Goal: Task Accomplishment & Management: Use online tool/utility

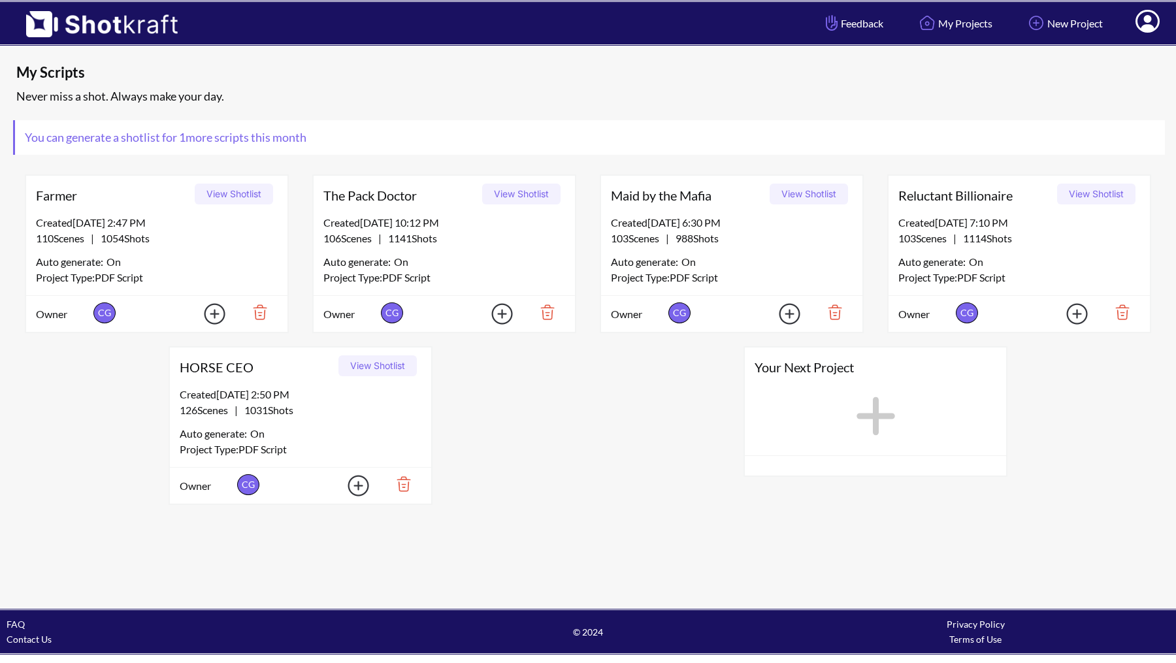
click at [359, 486] on img at bounding box center [350, 485] width 46 height 29
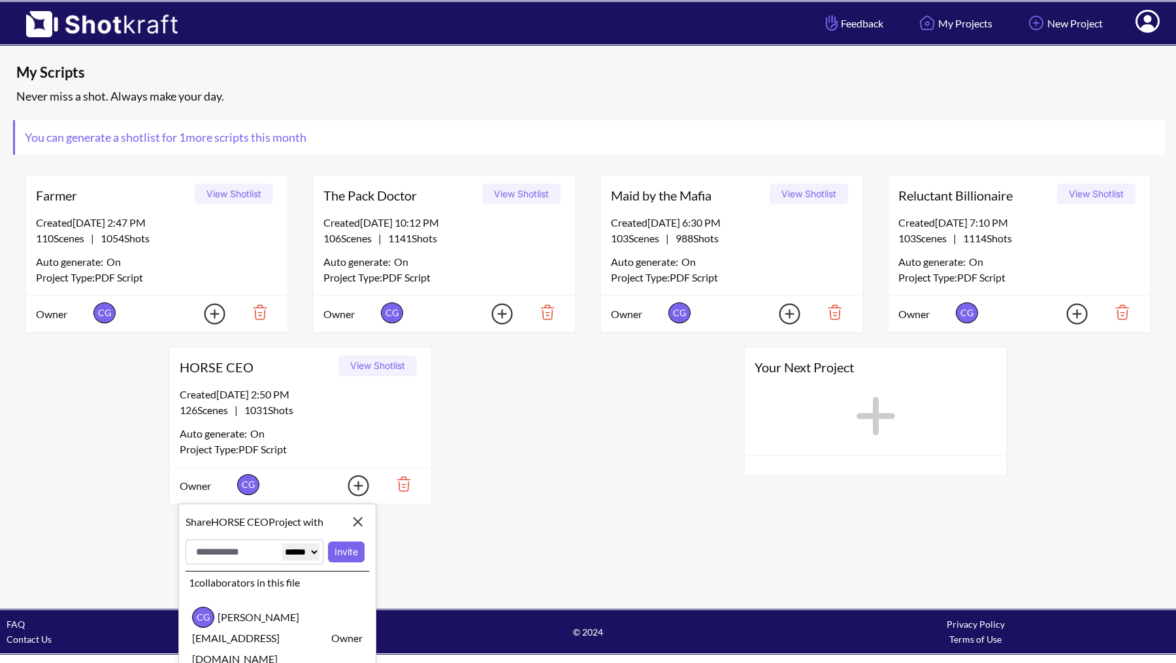
click at [365, 425] on div "Auto generate: On" at bounding box center [301, 433] width 242 height 17
click at [656, 408] on div "Your Next Project" at bounding box center [875, 426] width 575 height 172
click at [361, 523] on img at bounding box center [358, 522] width 22 height 22
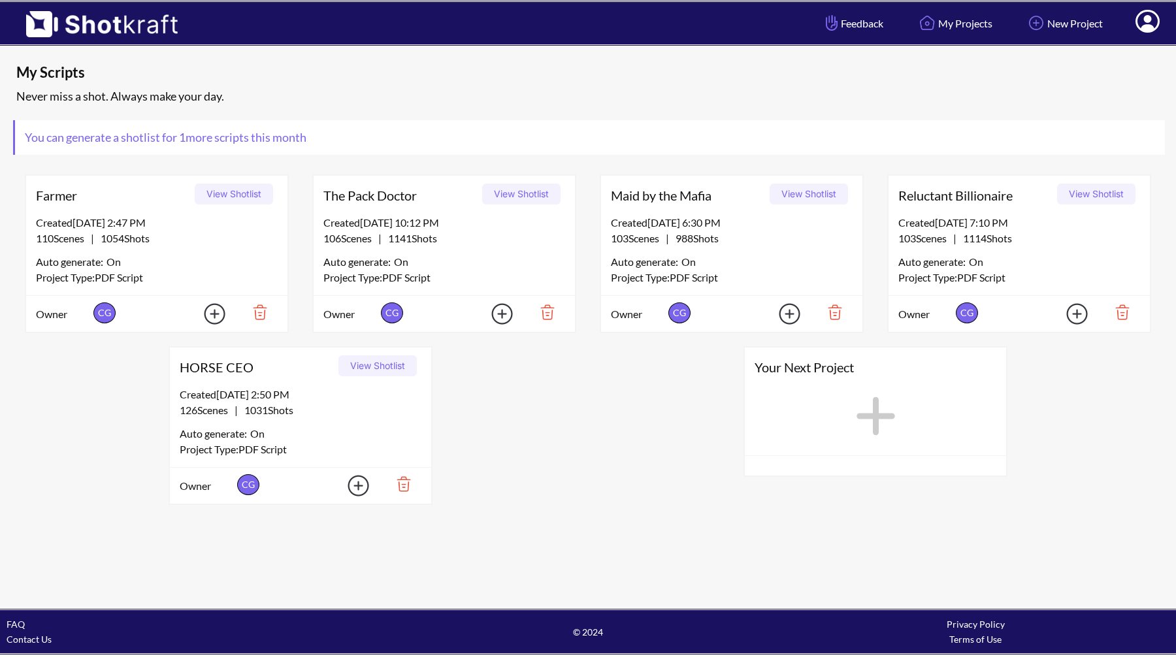
click at [881, 416] on icon at bounding box center [875, 416] width 39 height 39
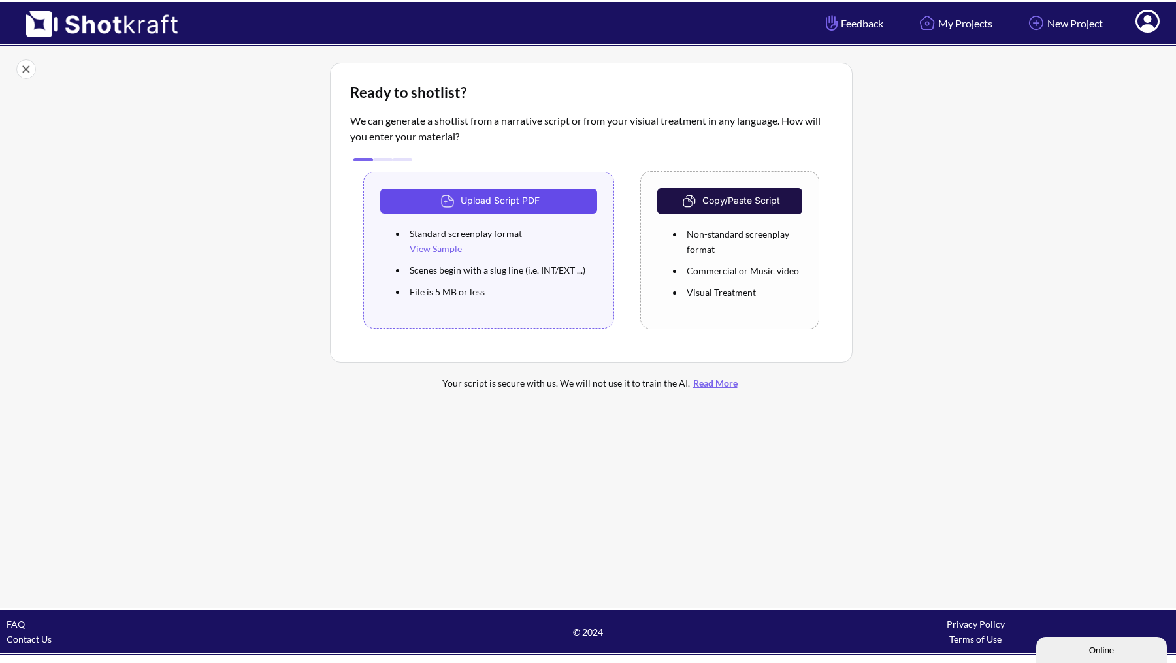
click at [518, 208] on button "Upload Script PDF" at bounding box center [488, 201] width 217 height 25
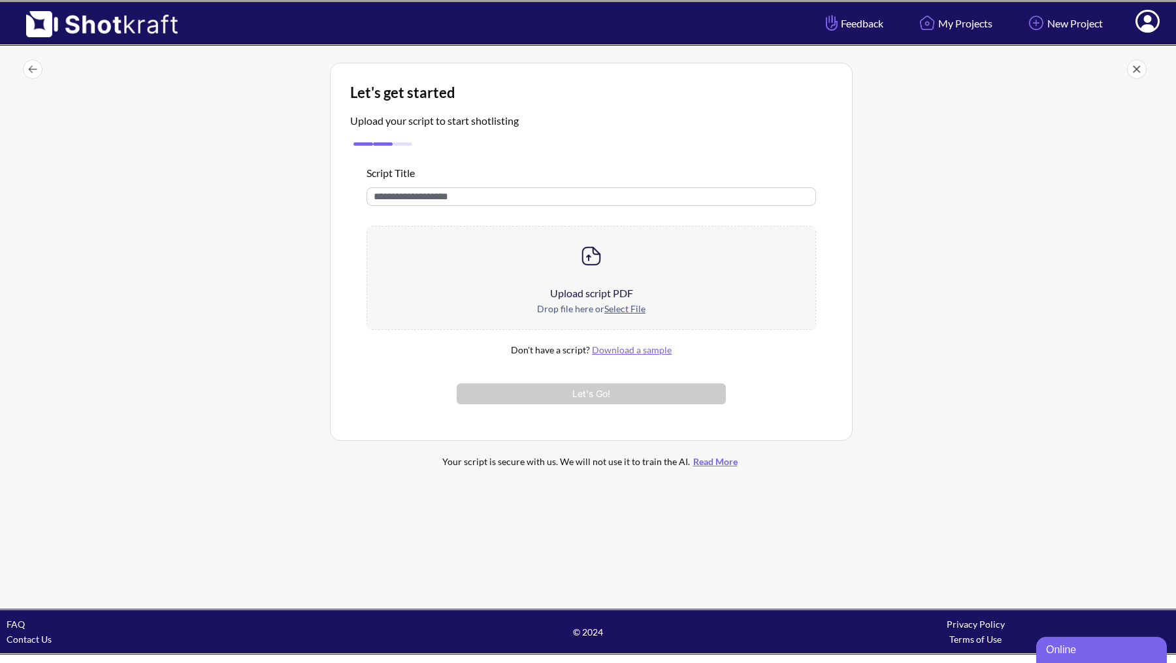
click at [619, 315] on div "Drop file here or Select File" at bounding box center [591, 315] width 448 height 28
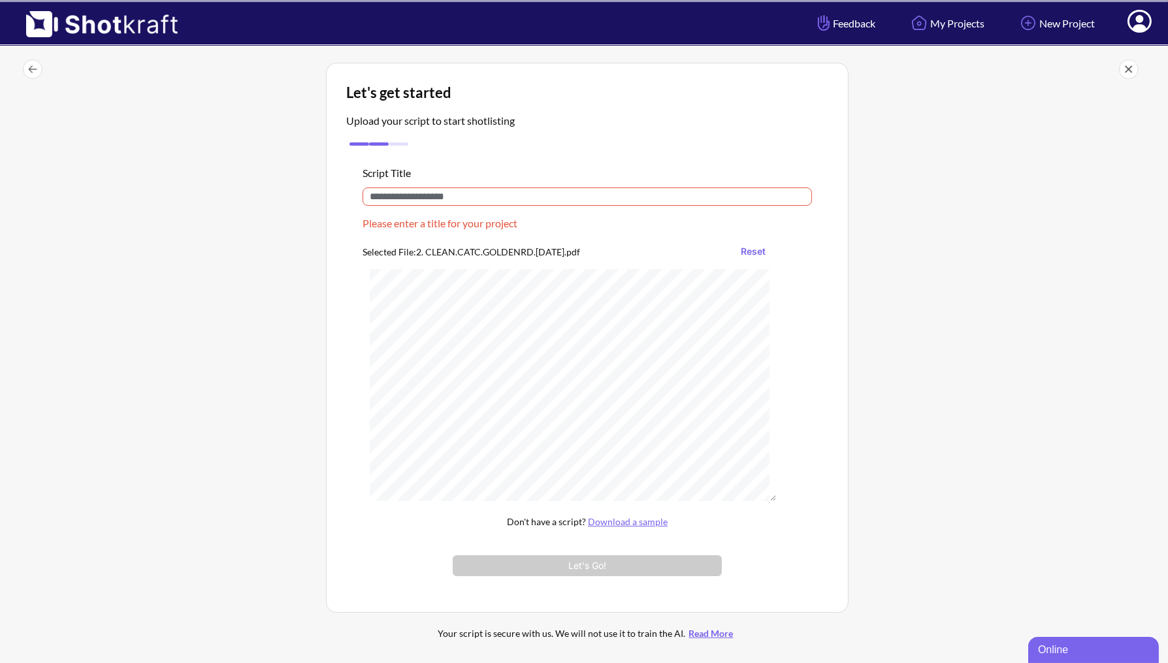
click at [489, 195] on input "text" at bounding box center [587, 196] width 449 height 18
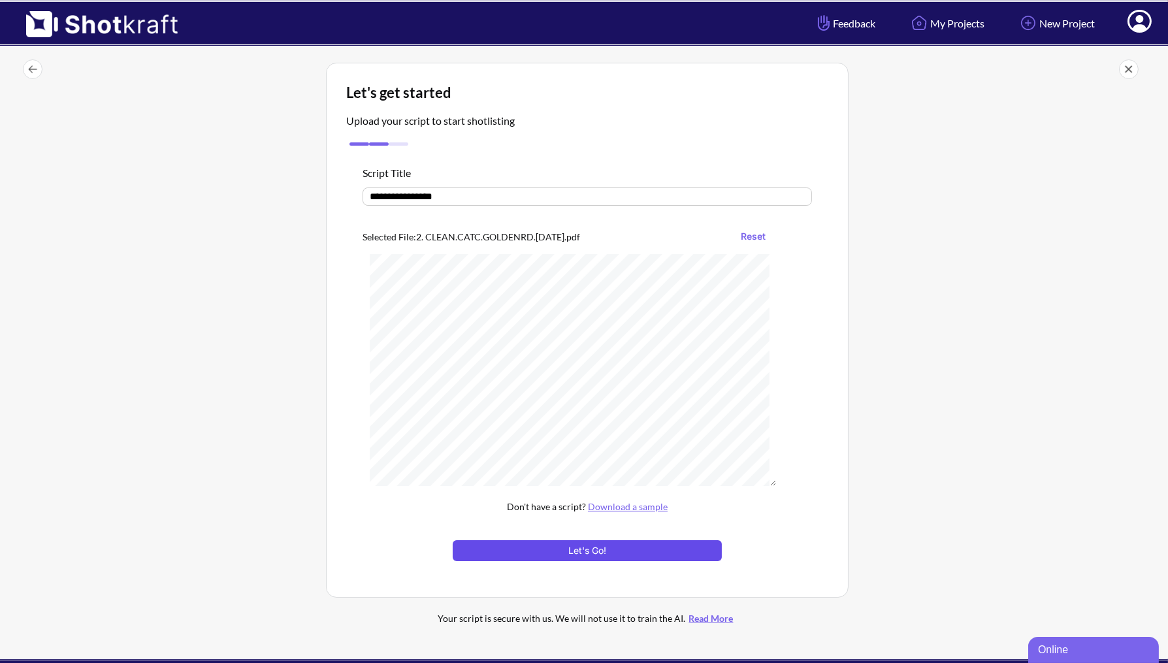
type input "**********"
click at [568, 545] on button "Let's Go!" at bounding box center [587, 550] width 269 height 21
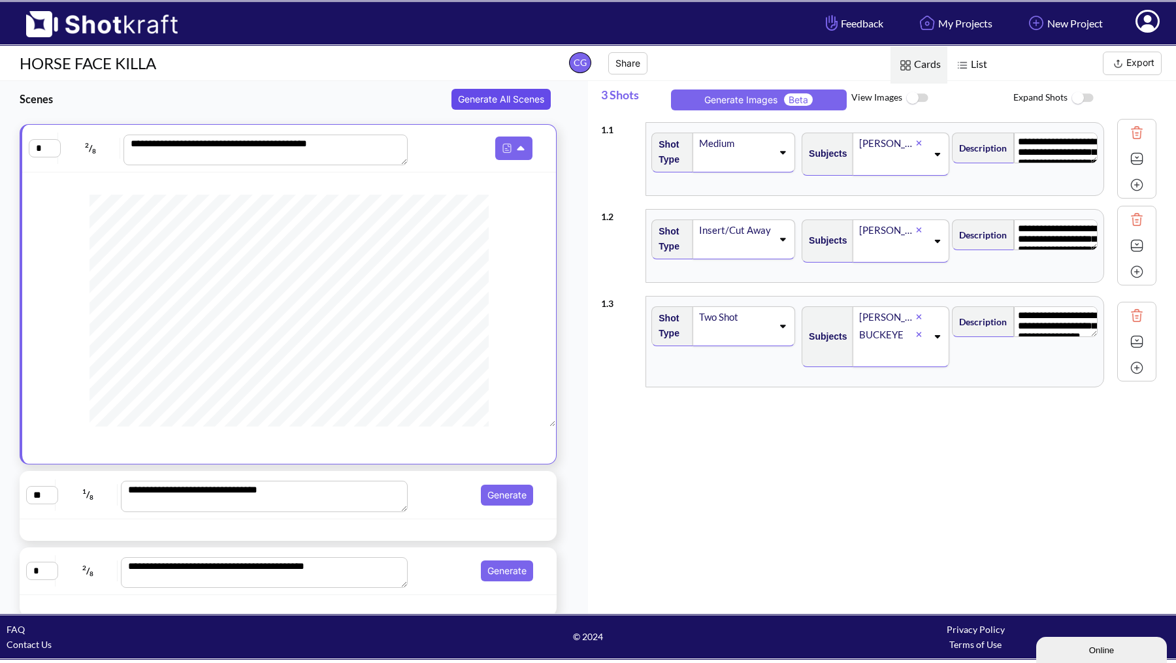
click at [520, 95] on button "Generate All Scenes" at bounding box center [500, 99] width 99 height 21
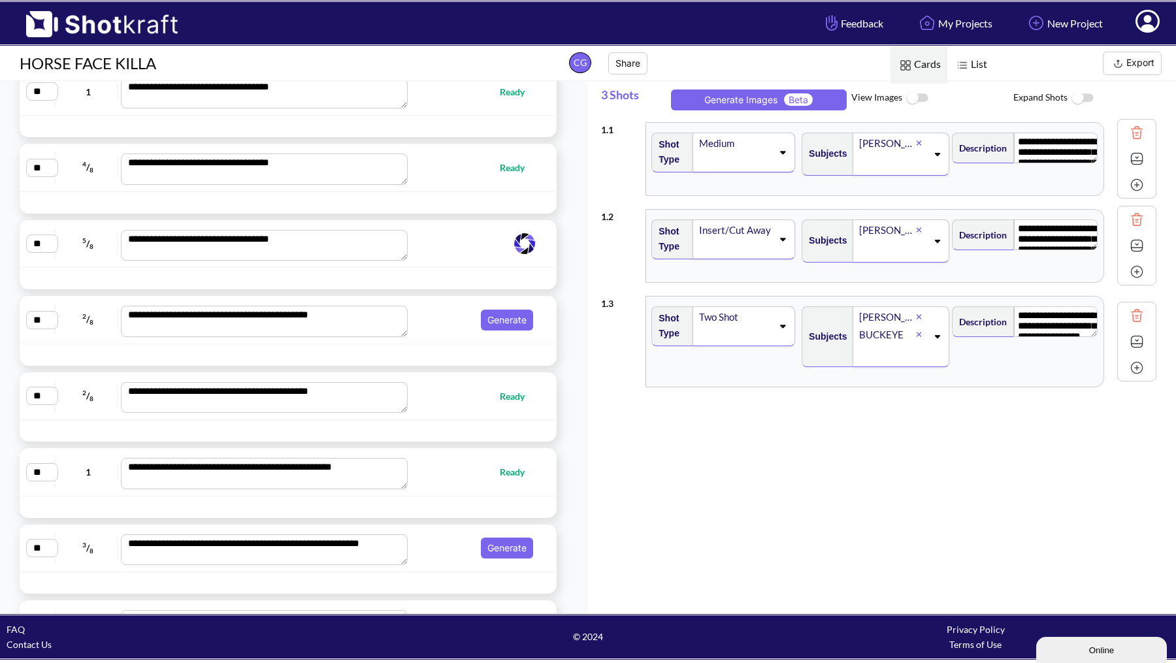
scroll to position [5954, 0]
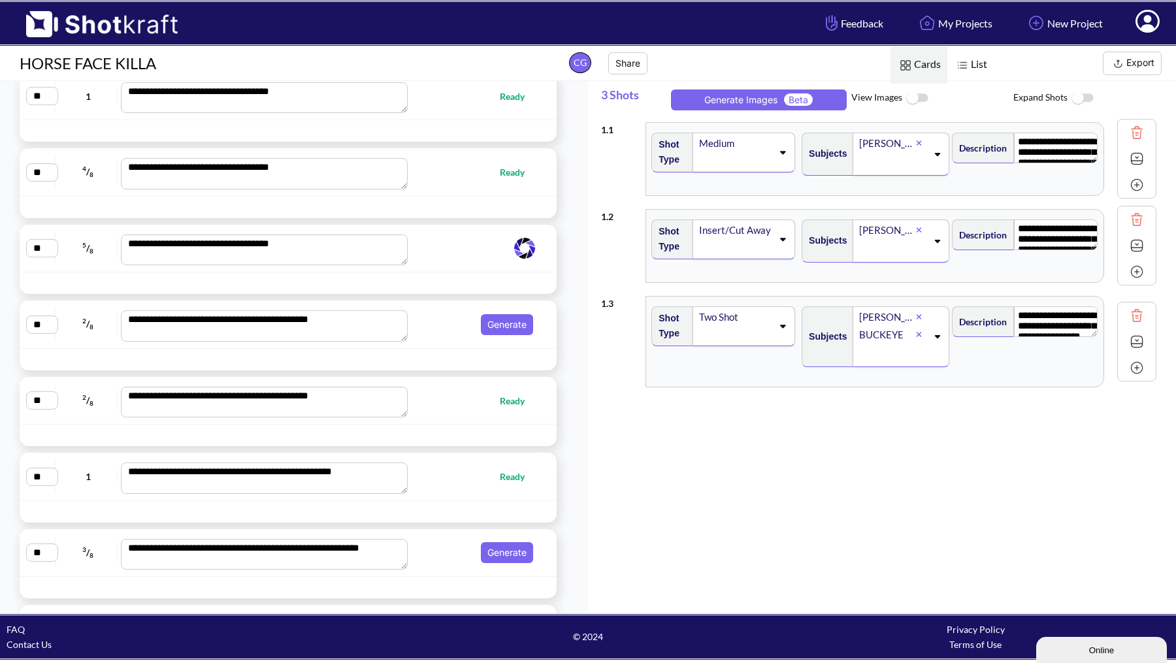
click at [455, 242] on div "**********" at bounding box center [288, 248] width 524 height 35
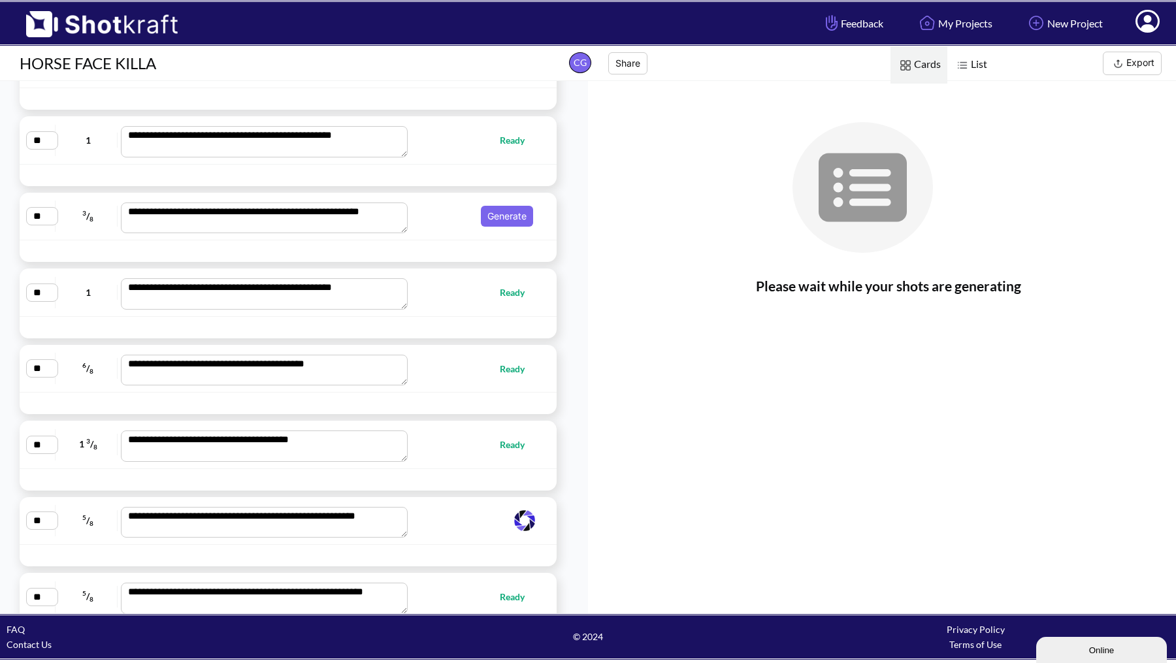
scroll to position [6296, 0]
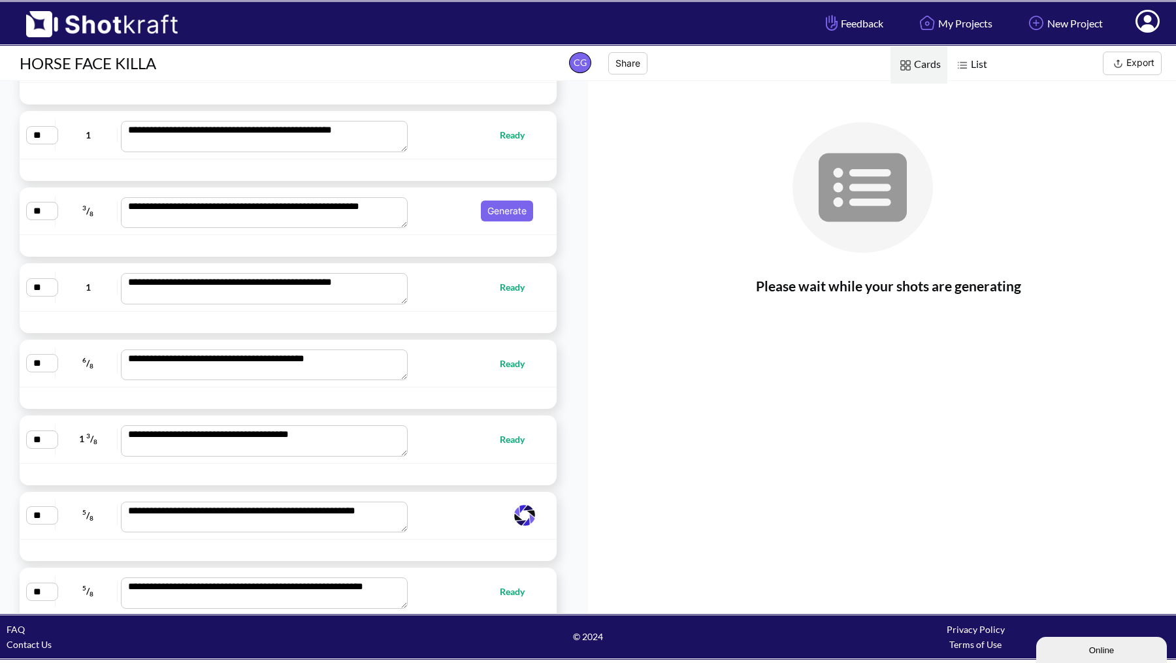
click at [432, 201] on span "Generate" at bounding box center [475, 211] width 126 height 21
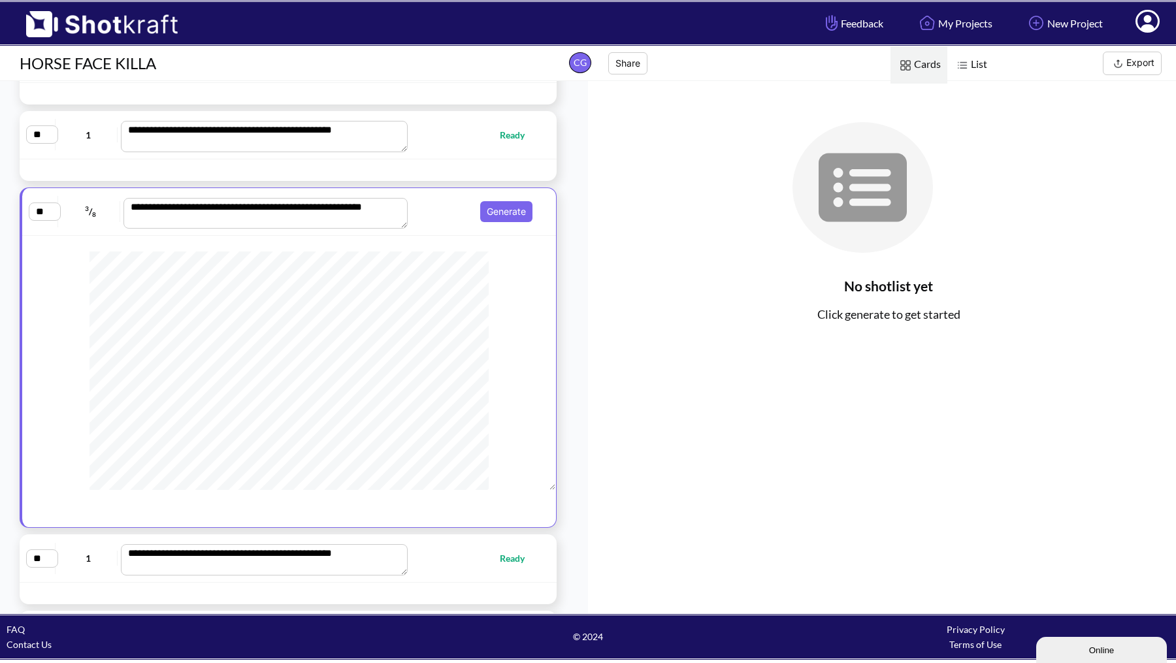
scroll to position [557, 0]
click at [502, 201] on button "Generate" at bounding box center [506, 211] width 52 height 21
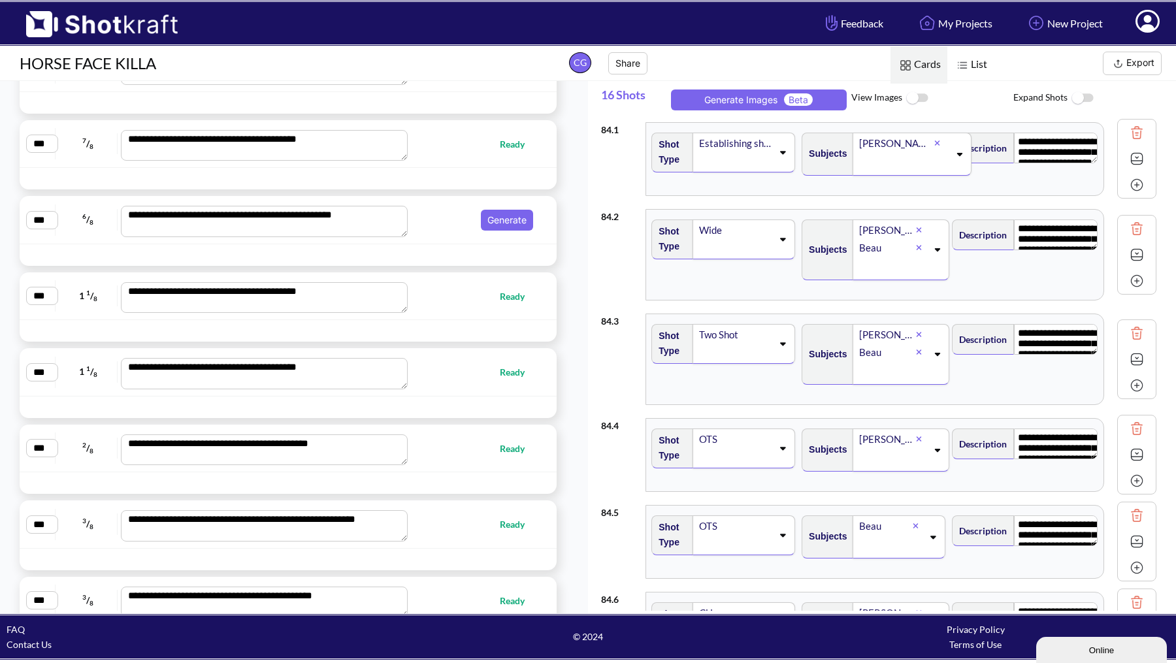
scroll to position [9111, 0]
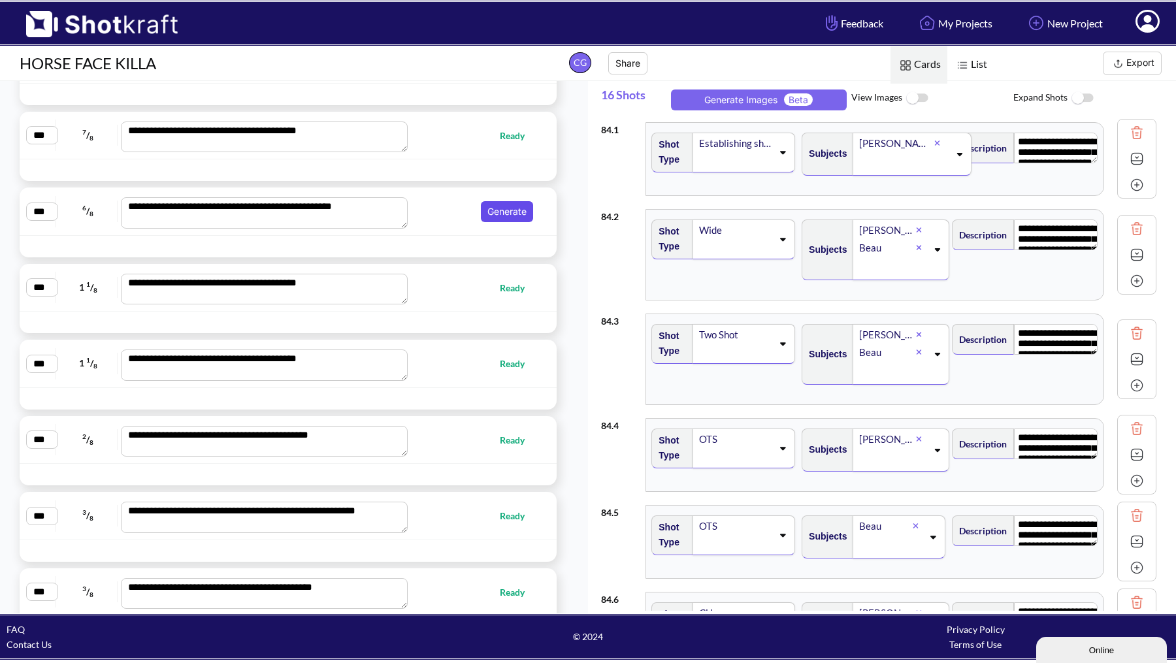
click at [513, 201] on button "Generate" at bounding box center [507, 211] width 52 height 21
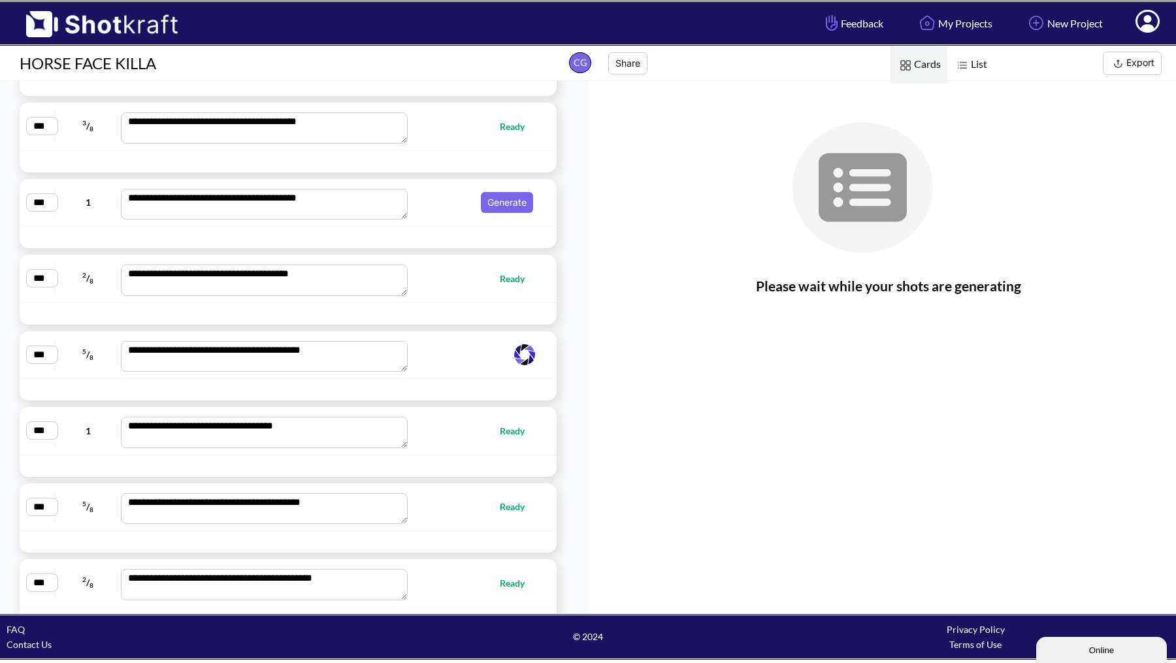
scroll to position [7518, 0]
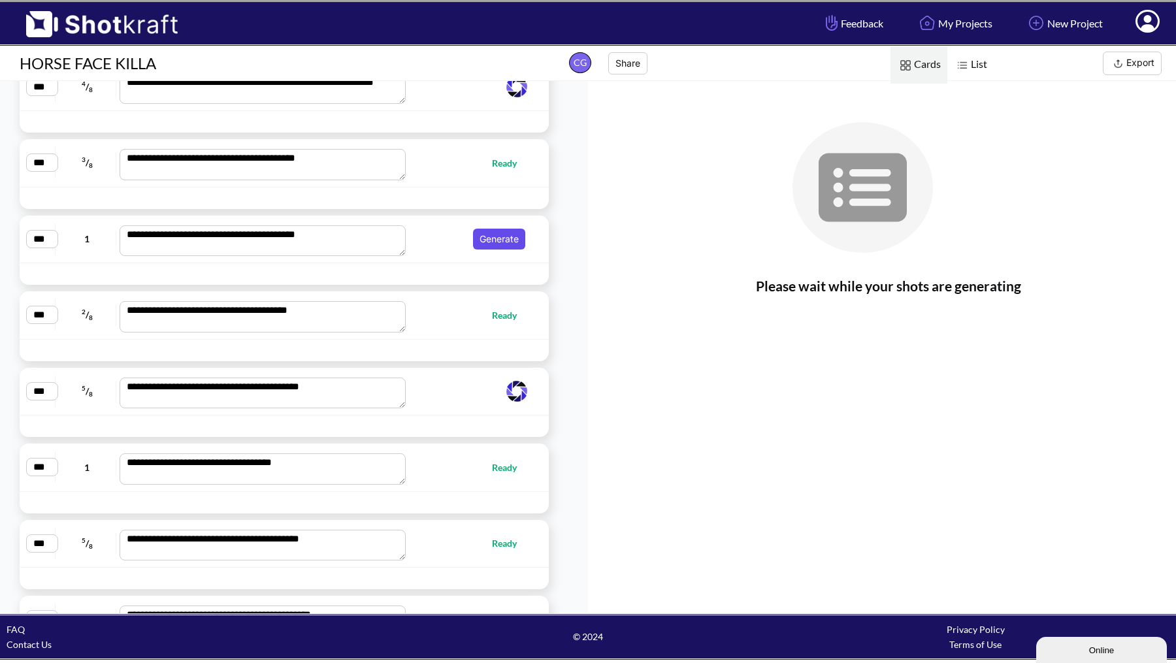
click at [491, 229] on button "Generate" at bounding box center [499, 239] width 52 height 21
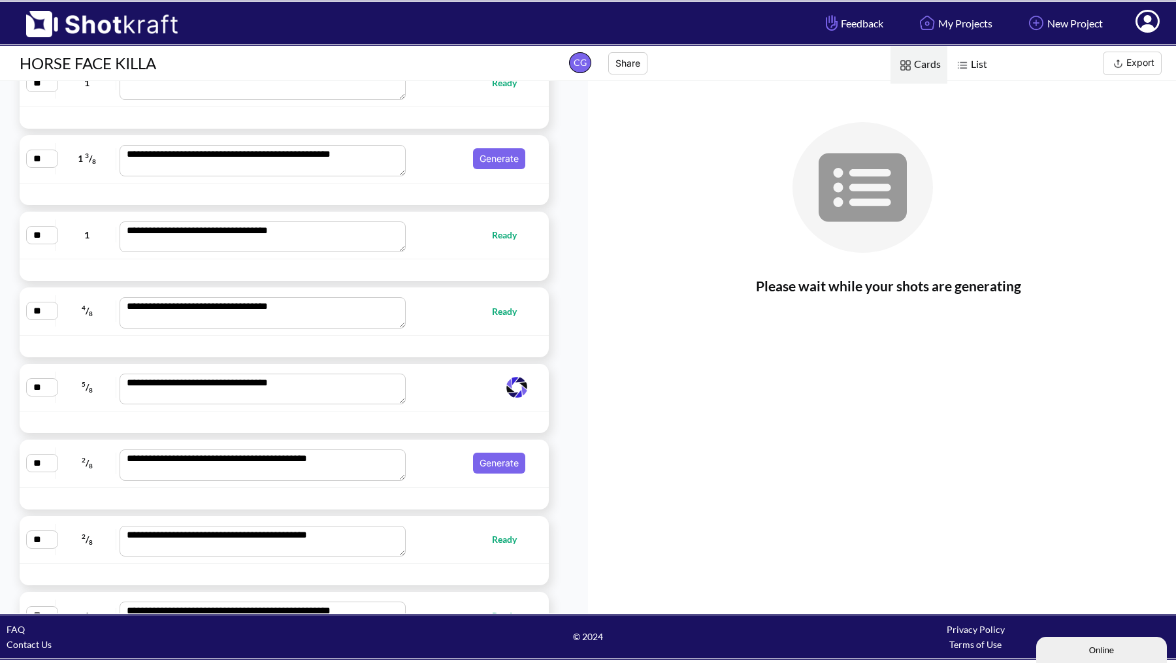
scroll to position [5554, 0]
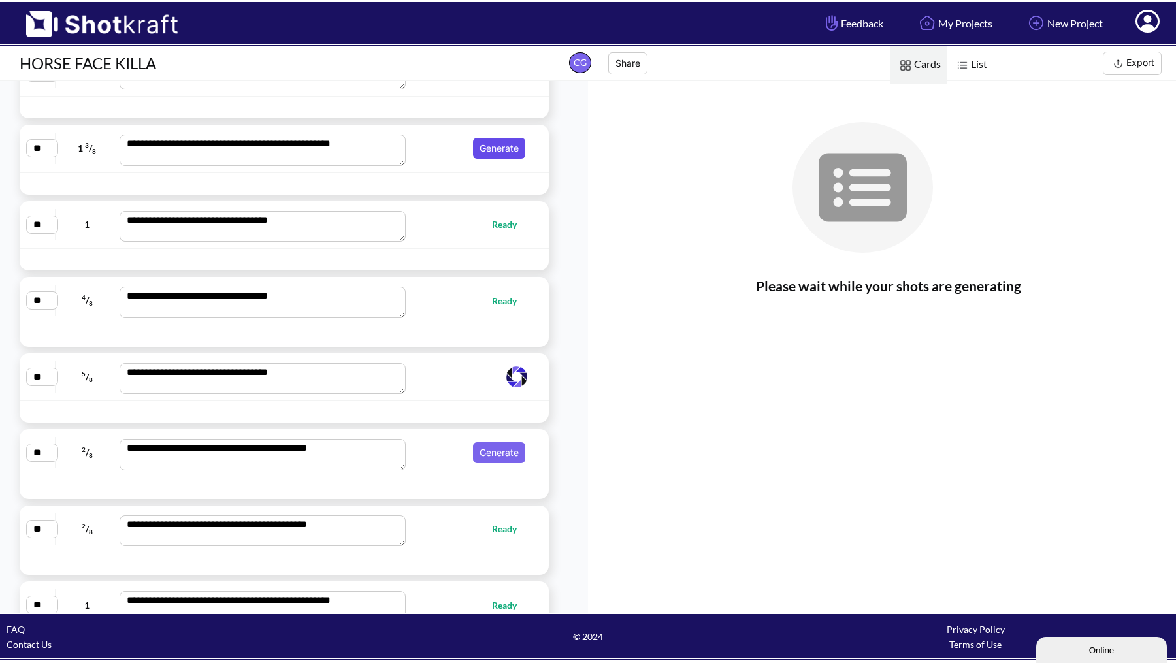
click at [496, 138] on button "Generate" at bounding box center [499, 148] width 52 height 21
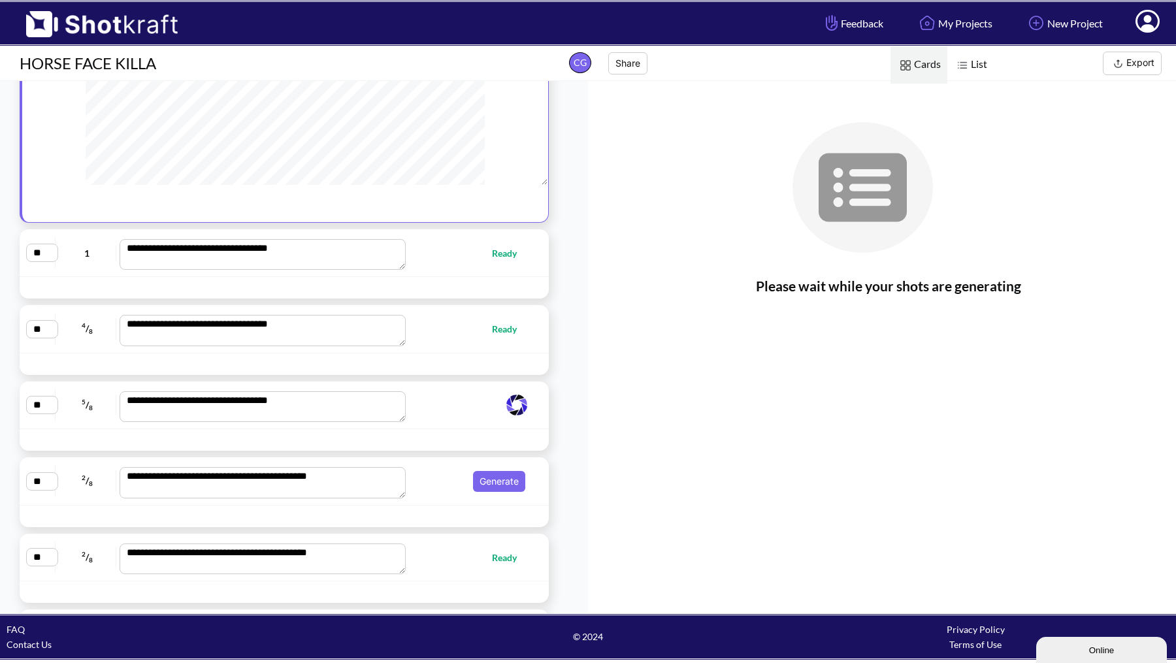
scroll to position [5836, 0]
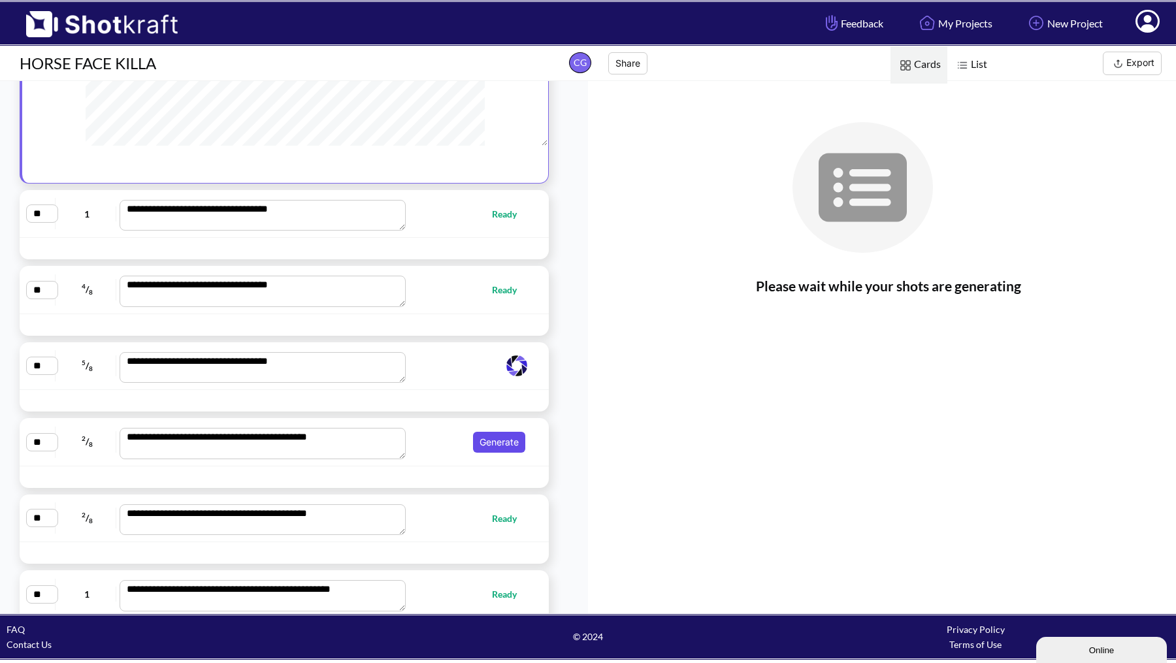
click at [500, 432] on button "Generate" at bounding box center [499, 442] width 52 height 21
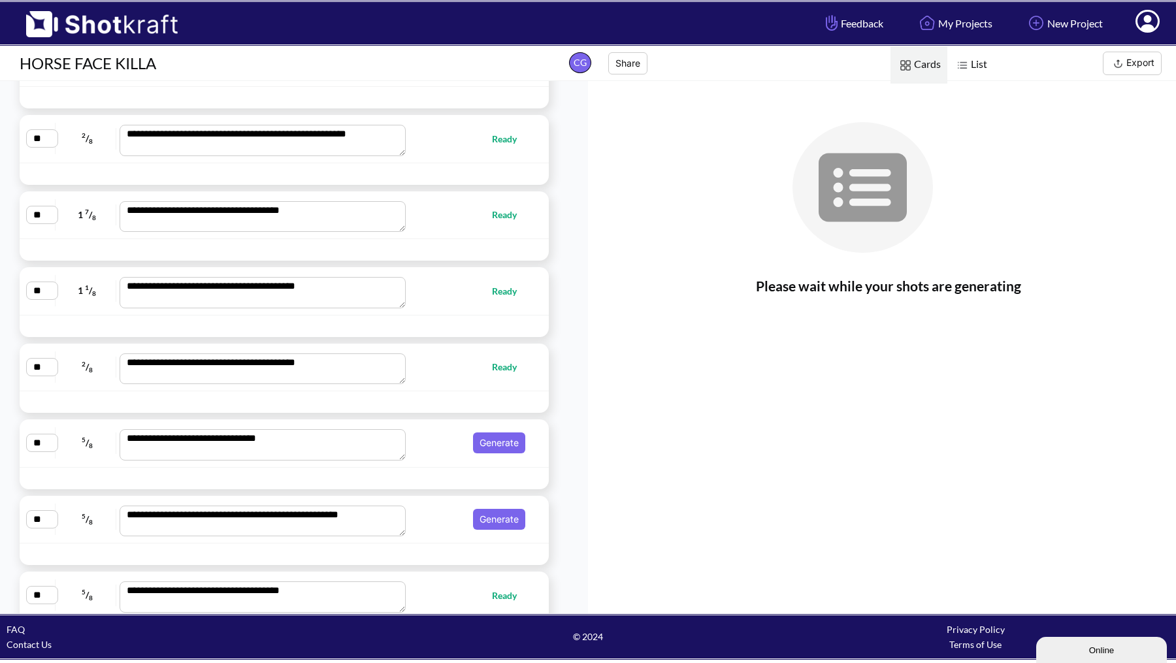
scroll to position [4805, 0]
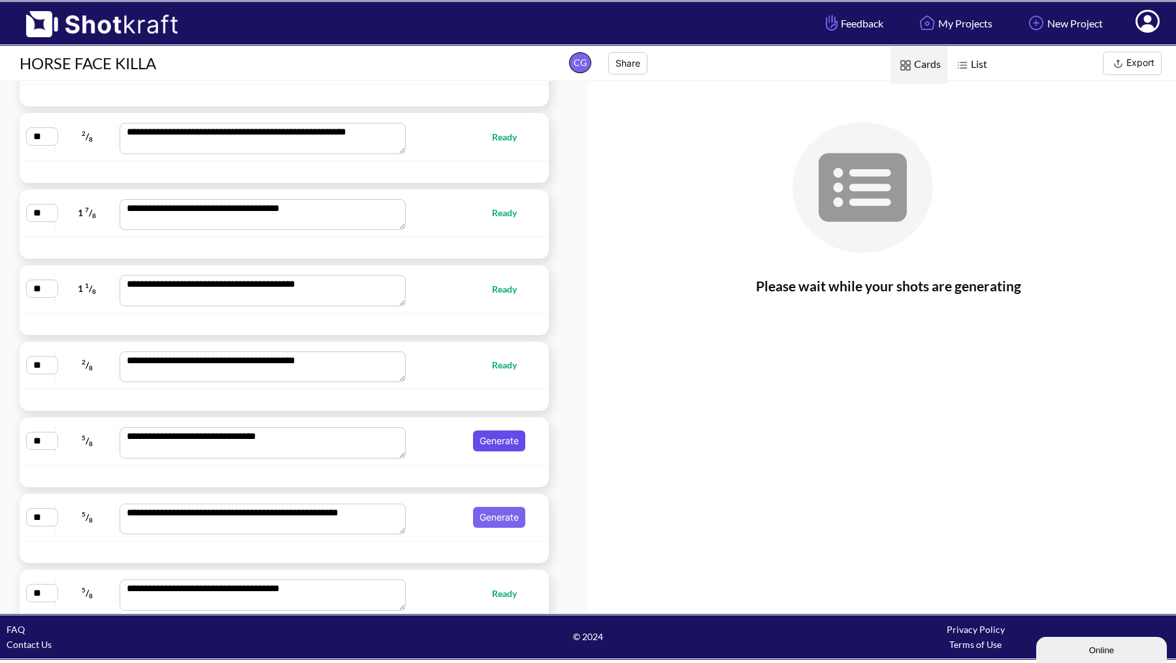
click at [493, 430] on button "Generate" at bounding box center [499, 440] width 52 height 21
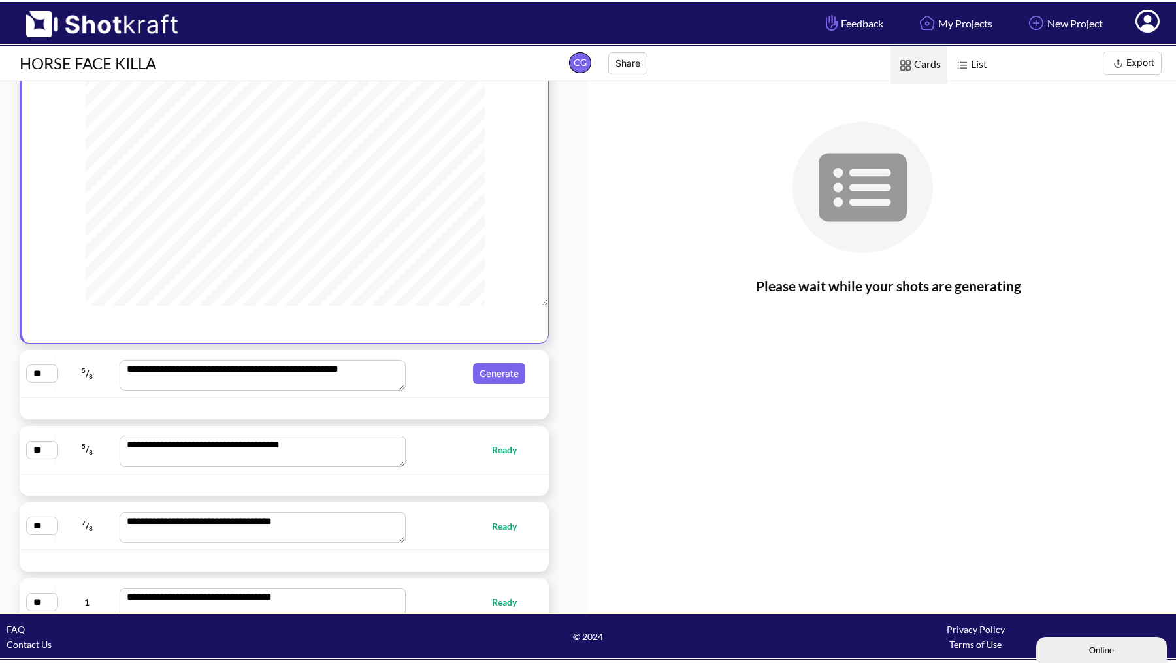
scroll to position [5239, 0]
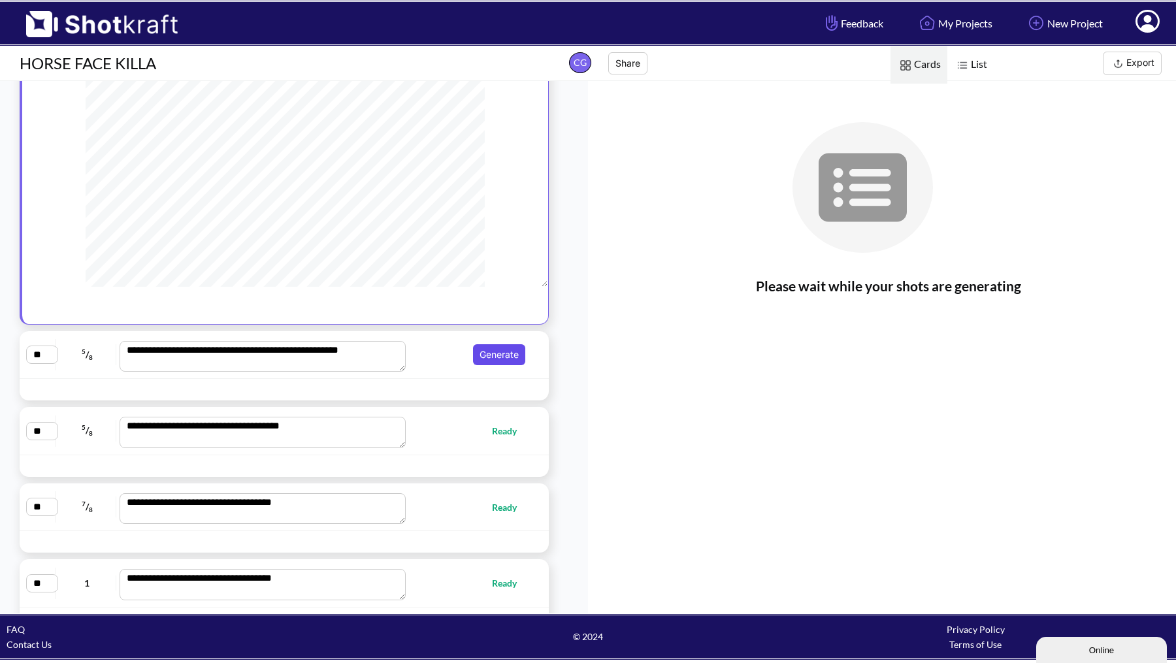
click at [502, 344] on button "Generate" at bounding box center [499, 354] width 52 height 21
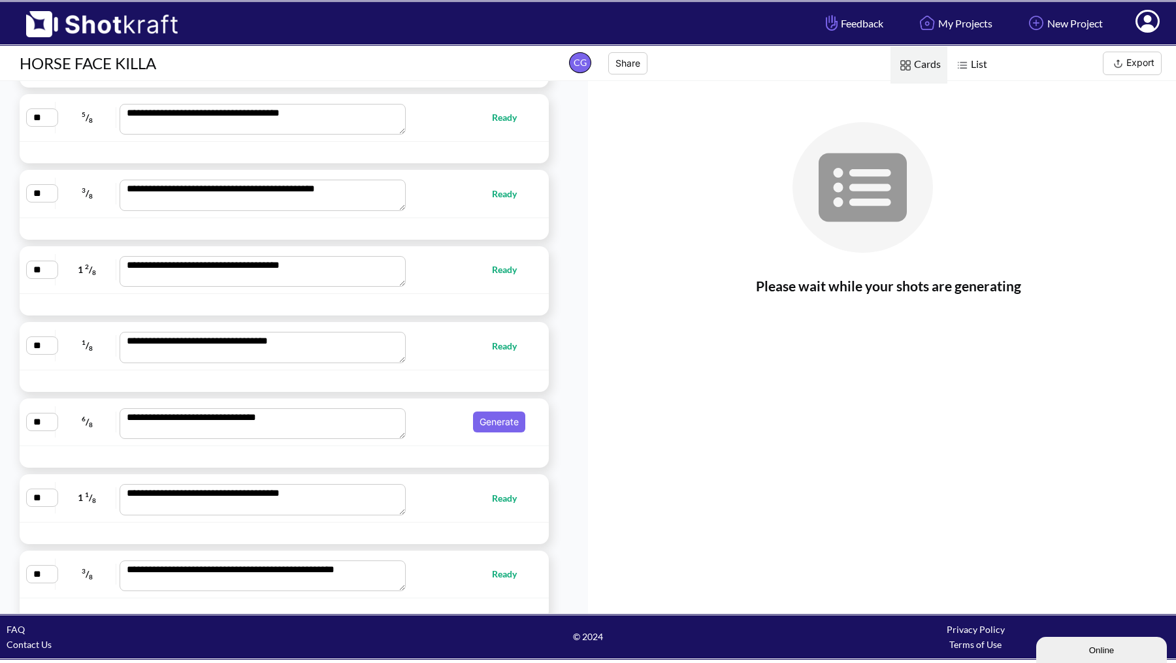
scroll to position [3882, 0]
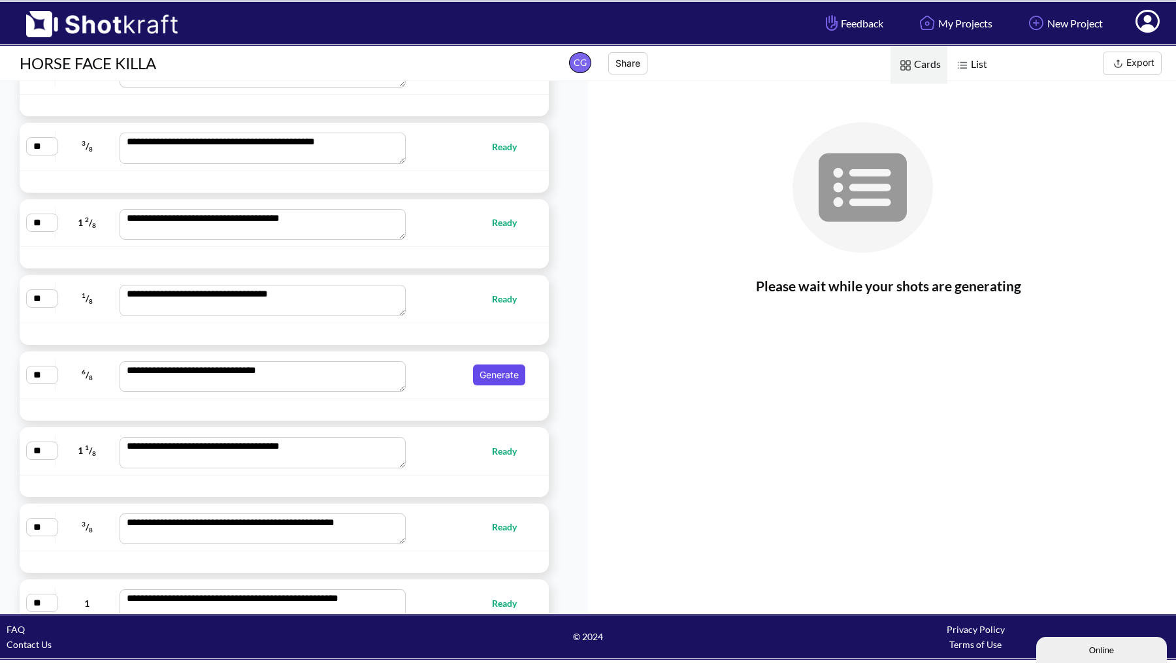
click at [491, 367] on button "Generate" at bounding box center [499, 374] width 52 height 21
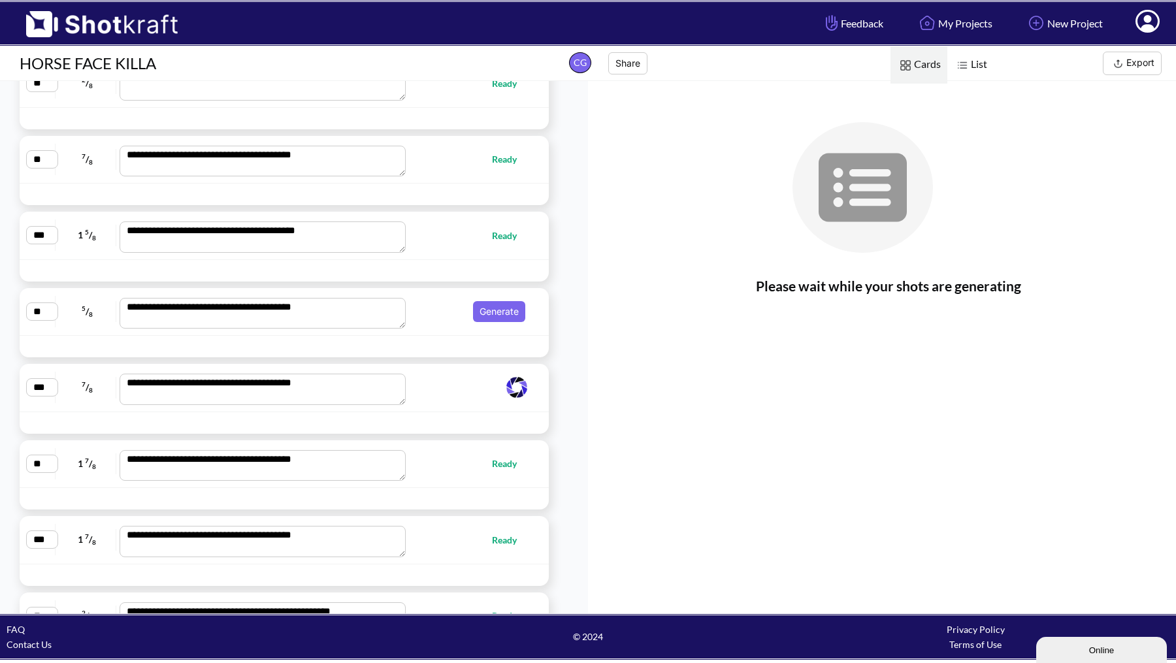
scroll to position [2725, 0]
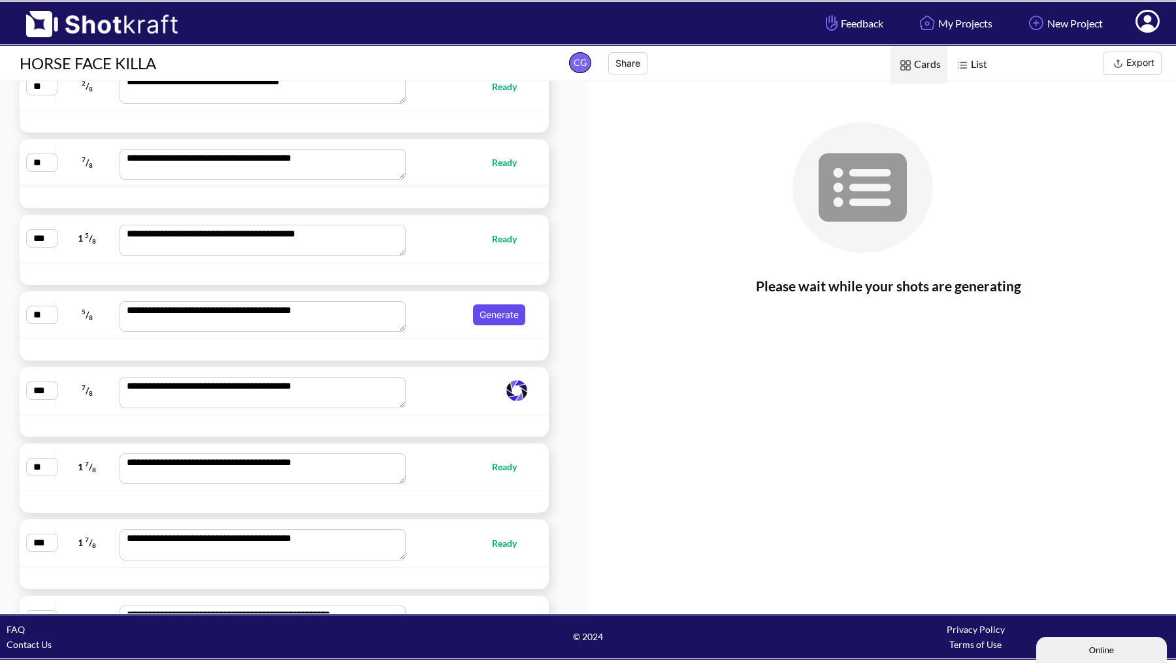
click at [496, 308] on button "Generate" at bounding box center [499, 314] width 52 height 21
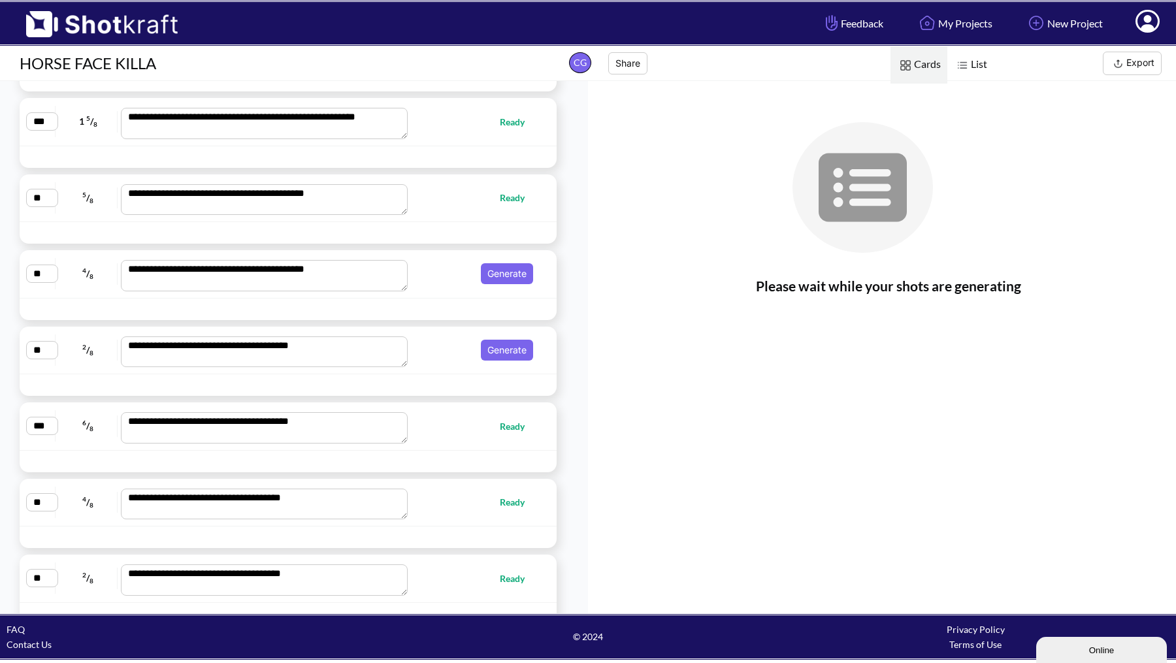
scroll to position [2225, 0]
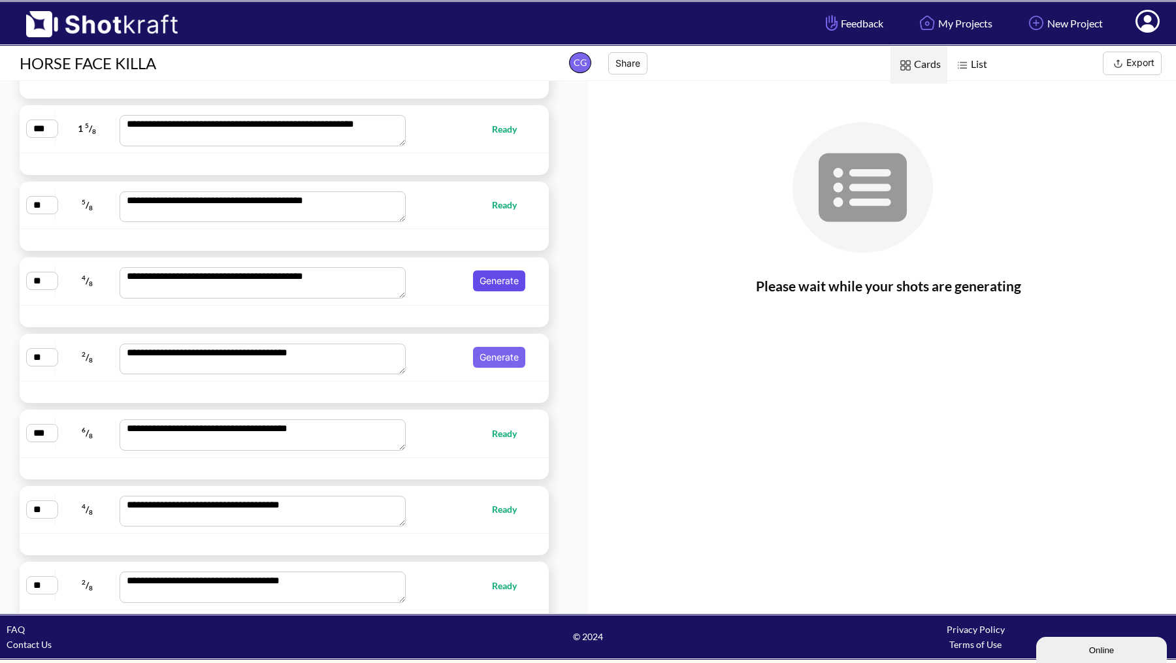
click at [487, 270] on button "Generate" at bounding box center [499, 280] width 52 height 21
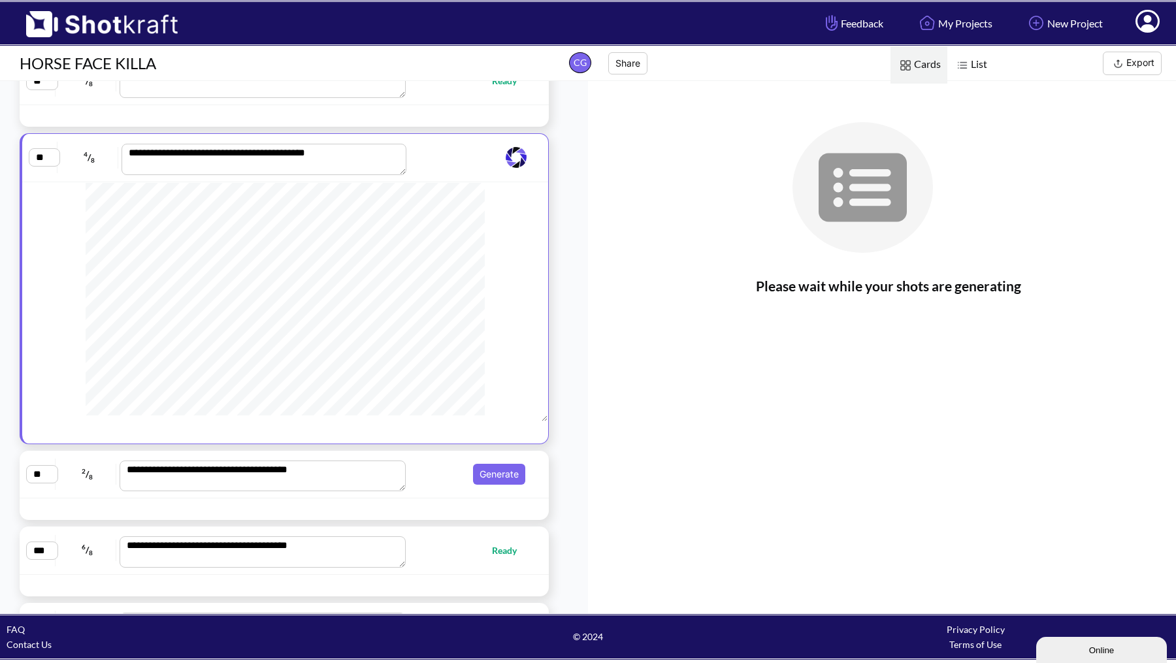
scroll to position [2353, 0]
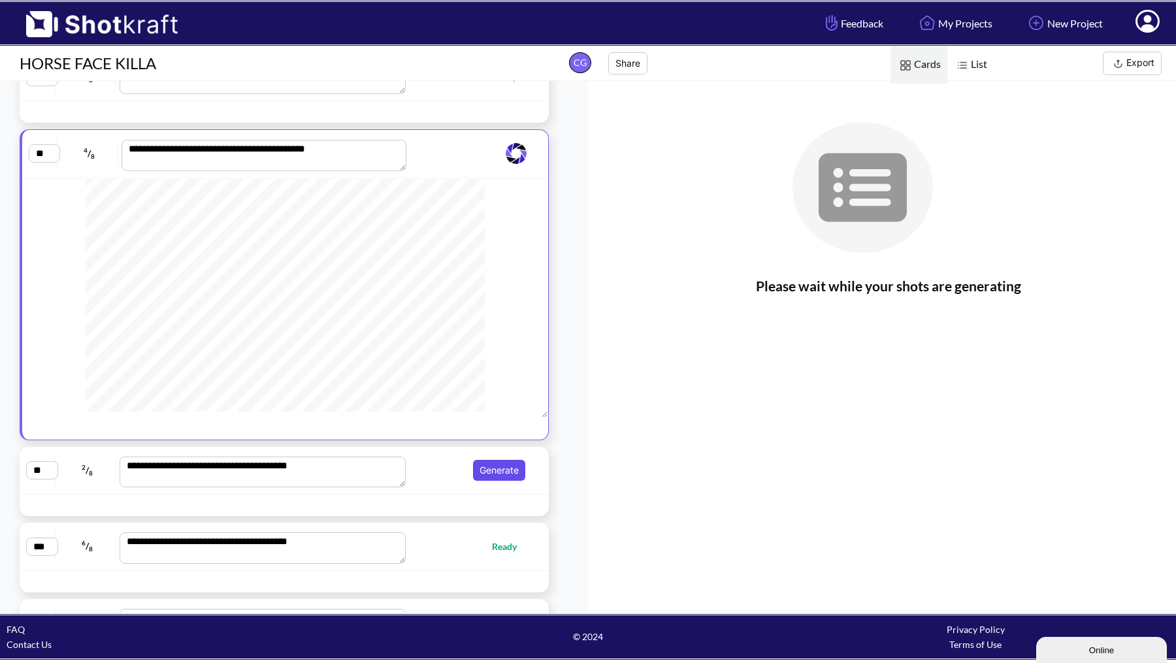
click at [486, 481] on button "Generate" at bounding box center [499, 470] width 52 height 21
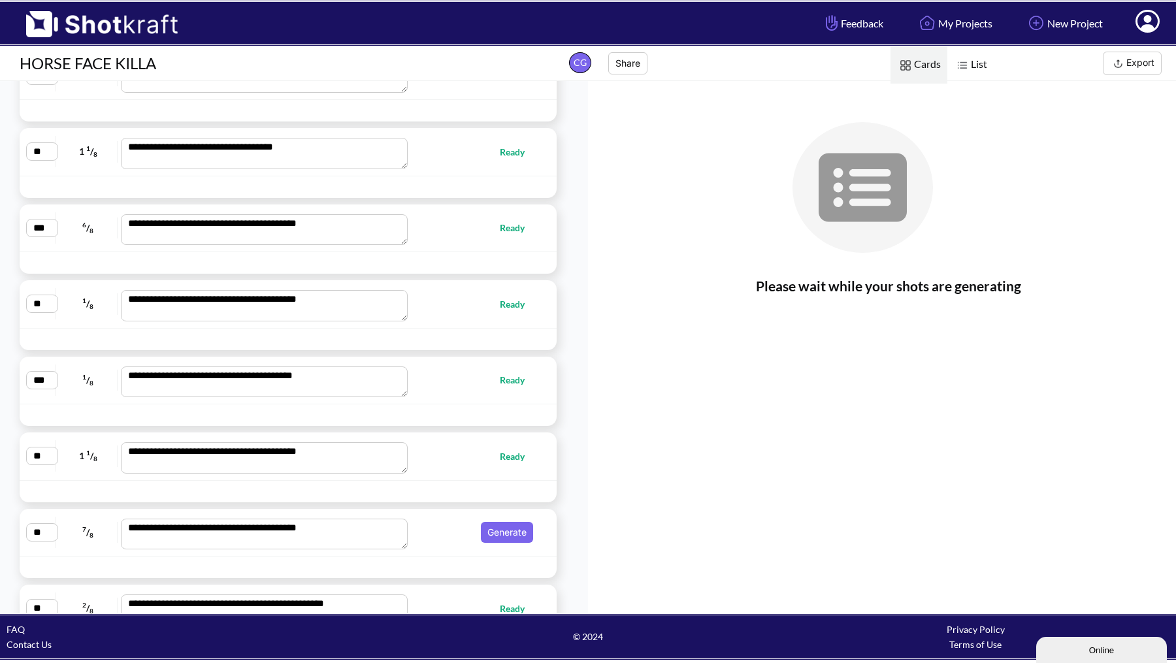
scroll to position [1594, 0]
click at [483, 522] on button "Generate" at bounding box center [499, 532] width 52 height 21
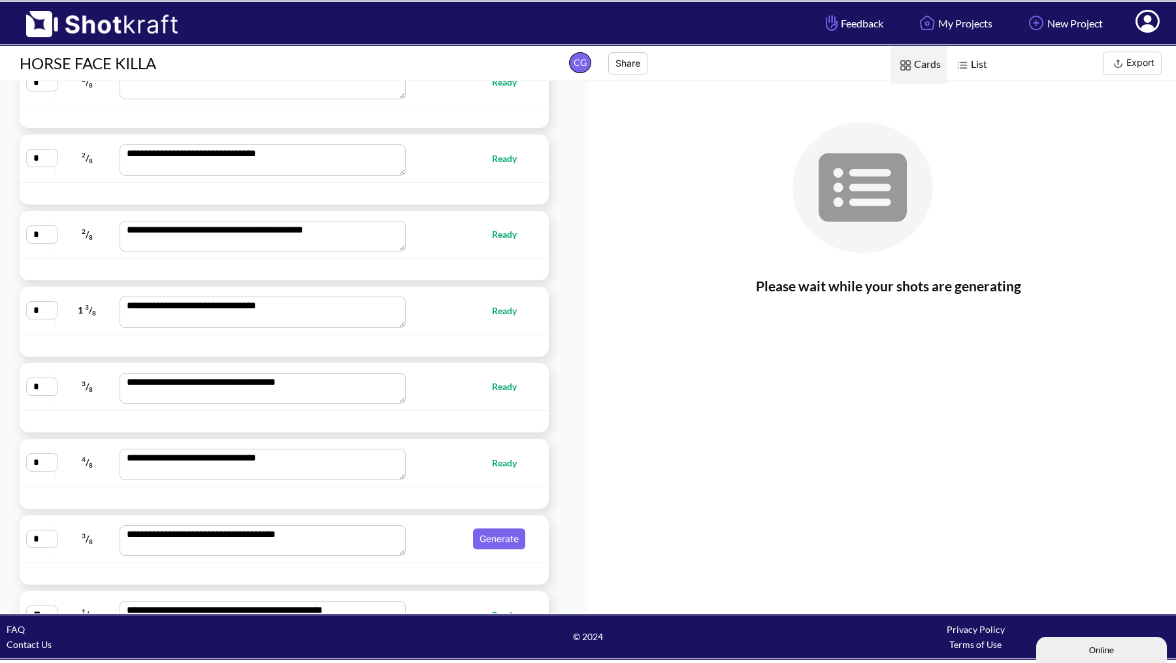
scroll to position [220, 0]
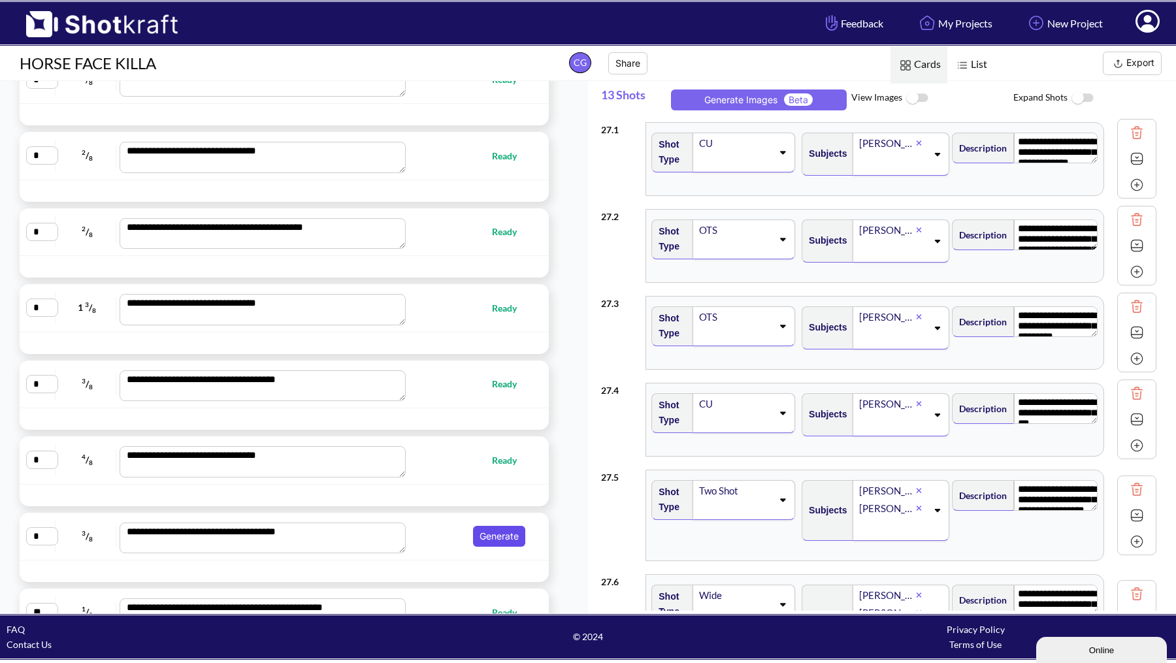
click at [485, 530] on button "Generate" at bounding box center [499, 536] width 52 height 21
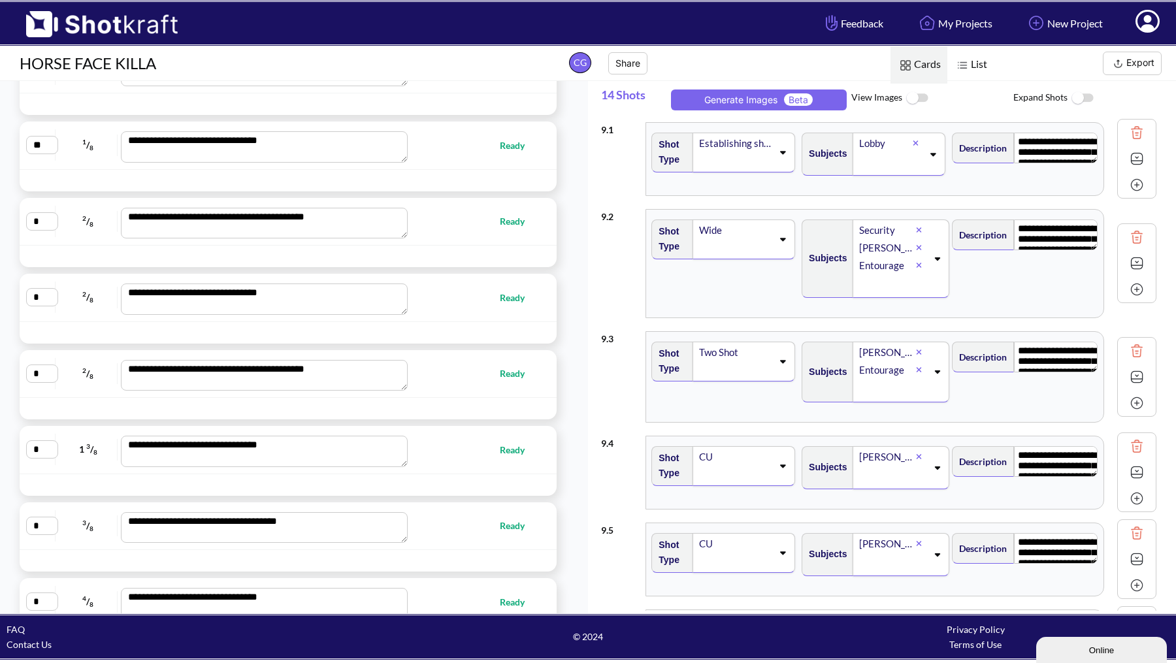
scroll to position [0, 0]
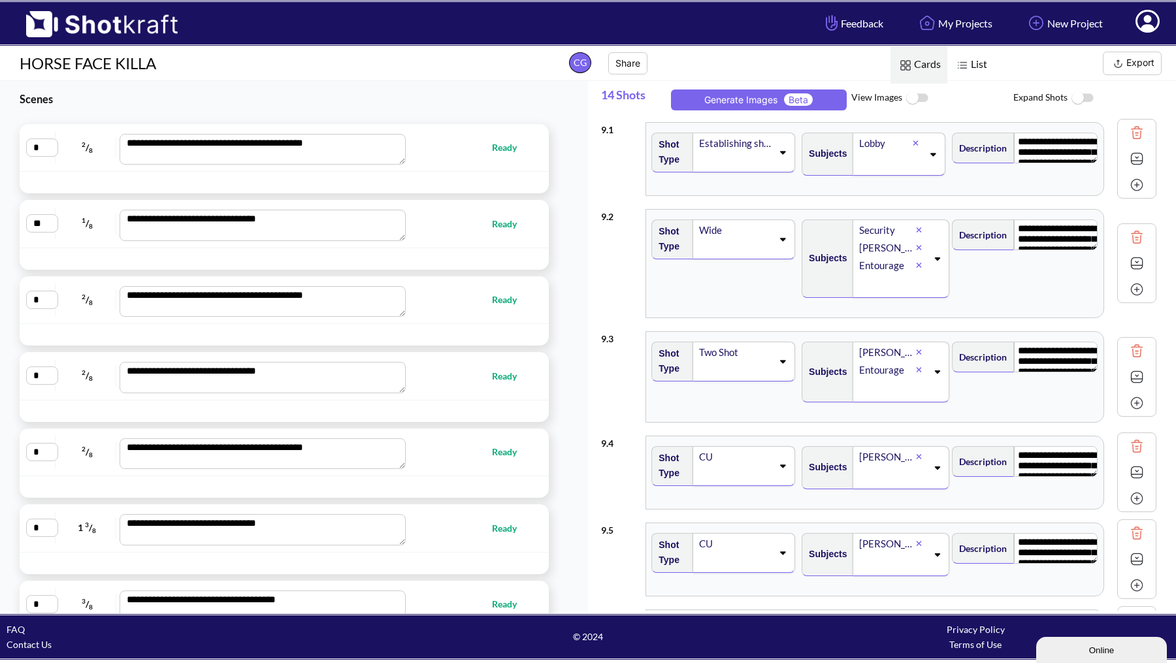
click at [1075, 93] on img at bounding box center [1081, 98] width 29 height 28
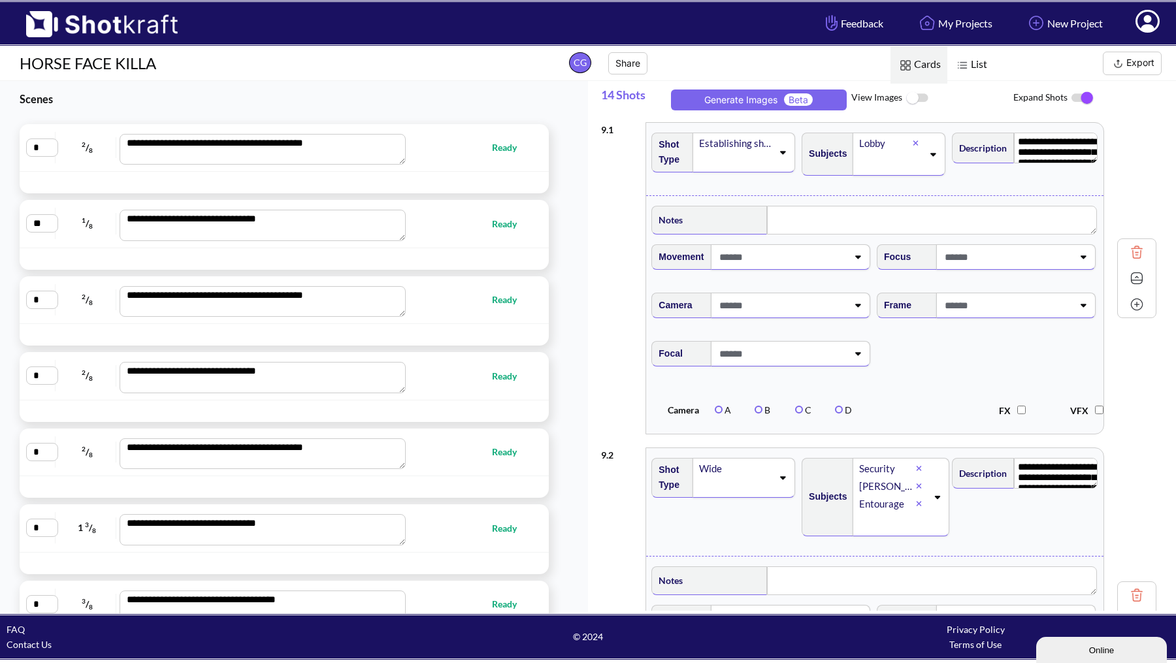
click at [1084, 97] on img at bounding box center [1081, 97] width 29 height 27
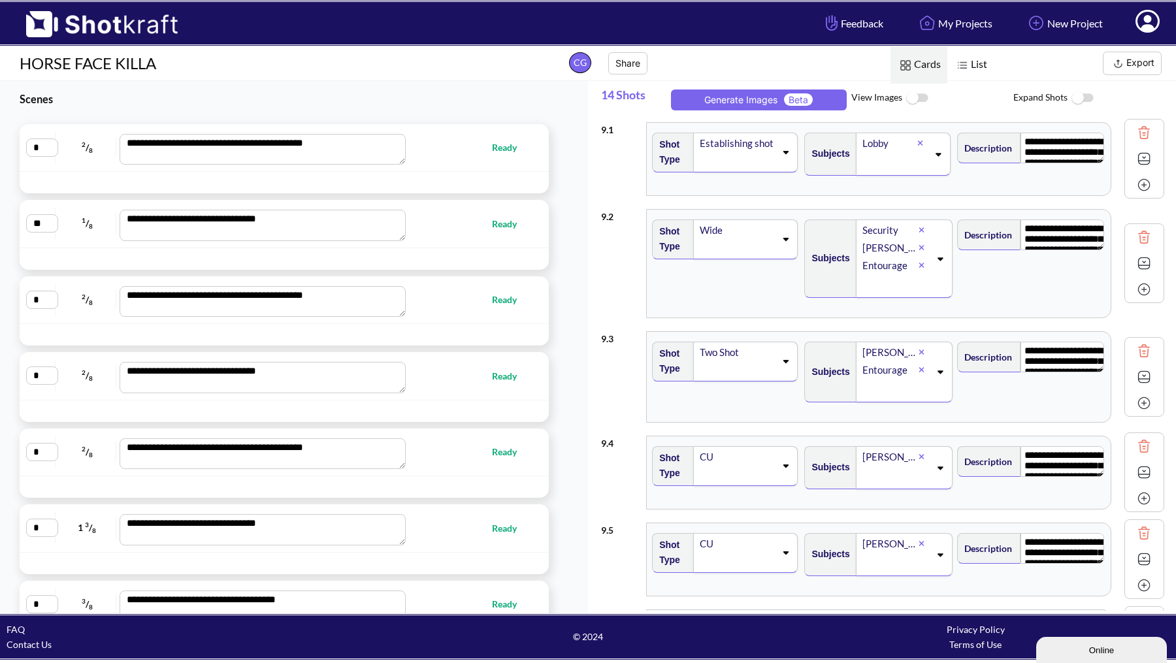
click at [1134, 154] on img at bounding box center [1144, 159] width 20 height 20
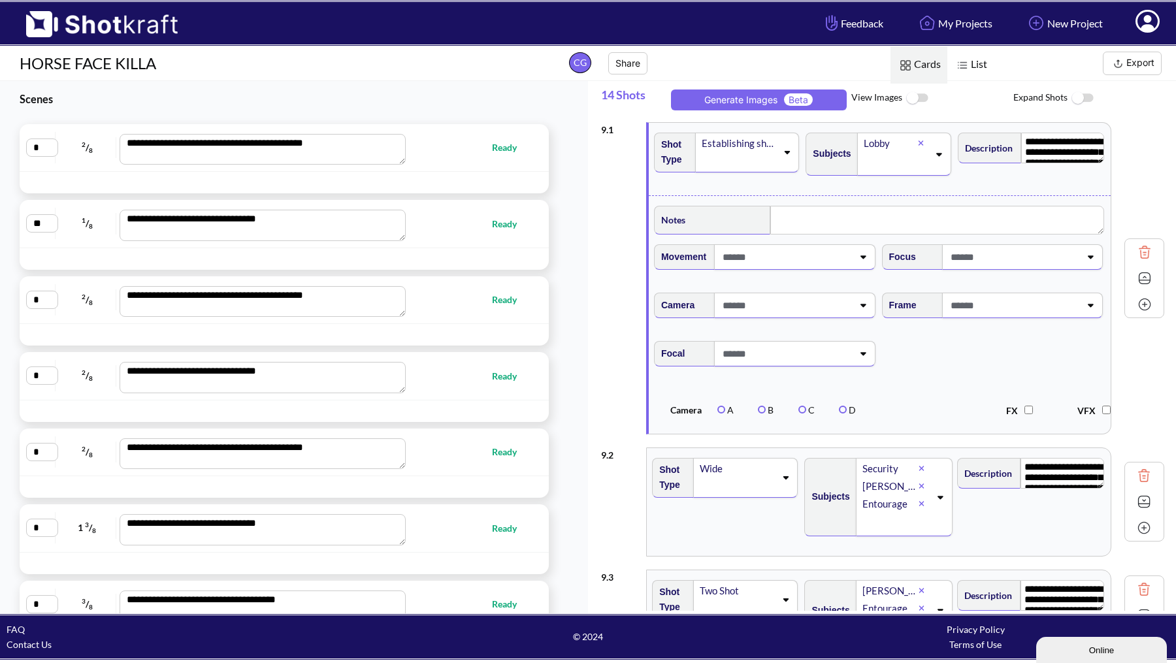
click at [1139, 280] on img at bounding box center [1145, 278] width 20 height 20
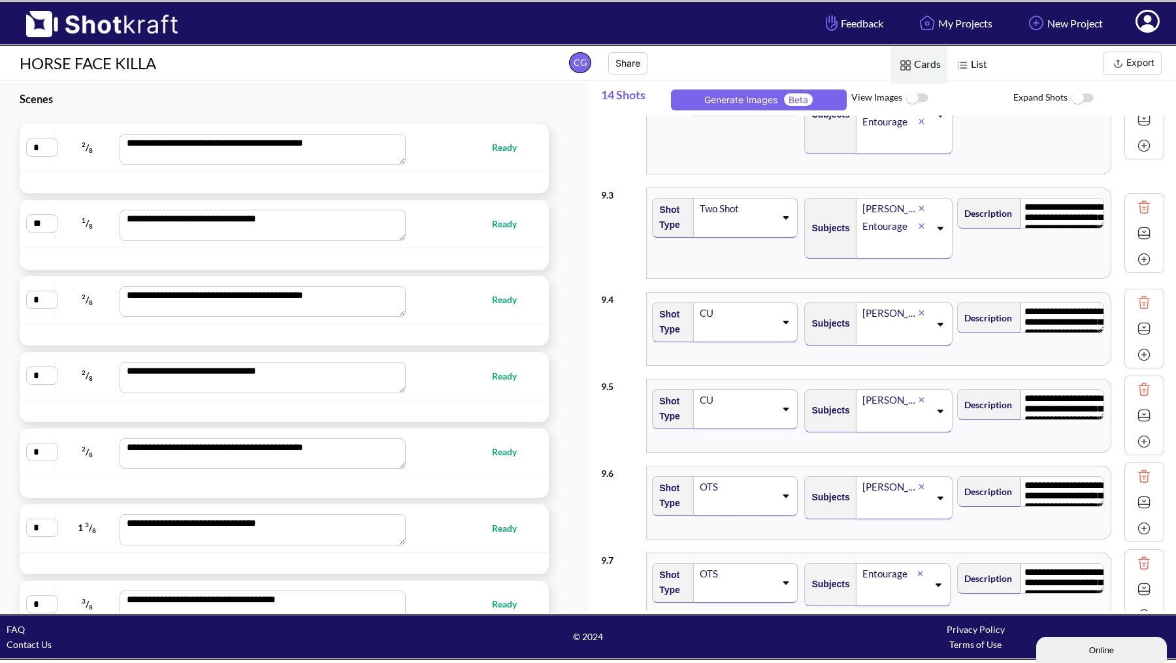
scroll to position [144, 0]
click at [1144, 321] on img at bounding box center [1144, 328] width 20 height 20
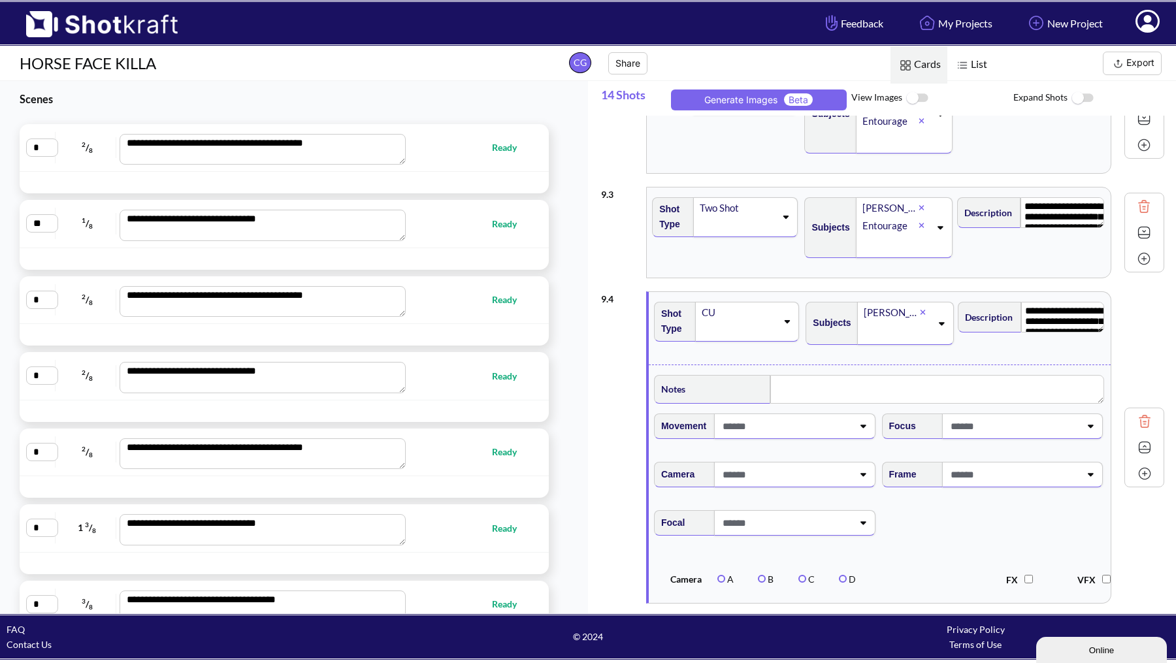
click at [1135, 445] on img at bounding box center [1145, 448] width 20 height 20
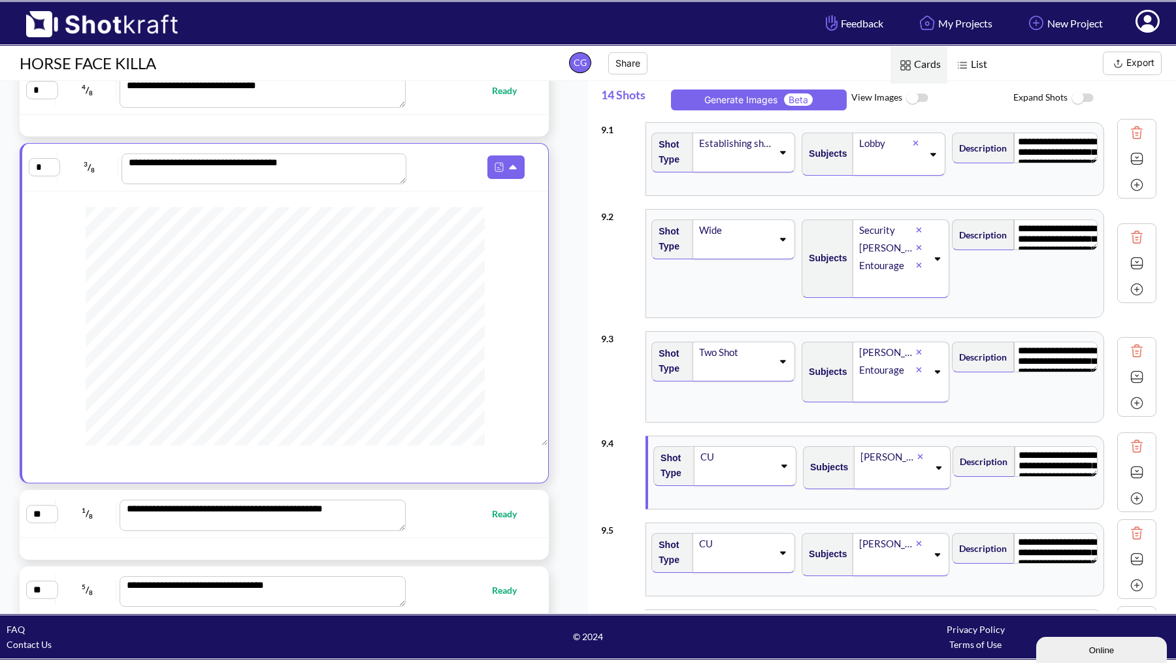
scroll to position [809, 0]
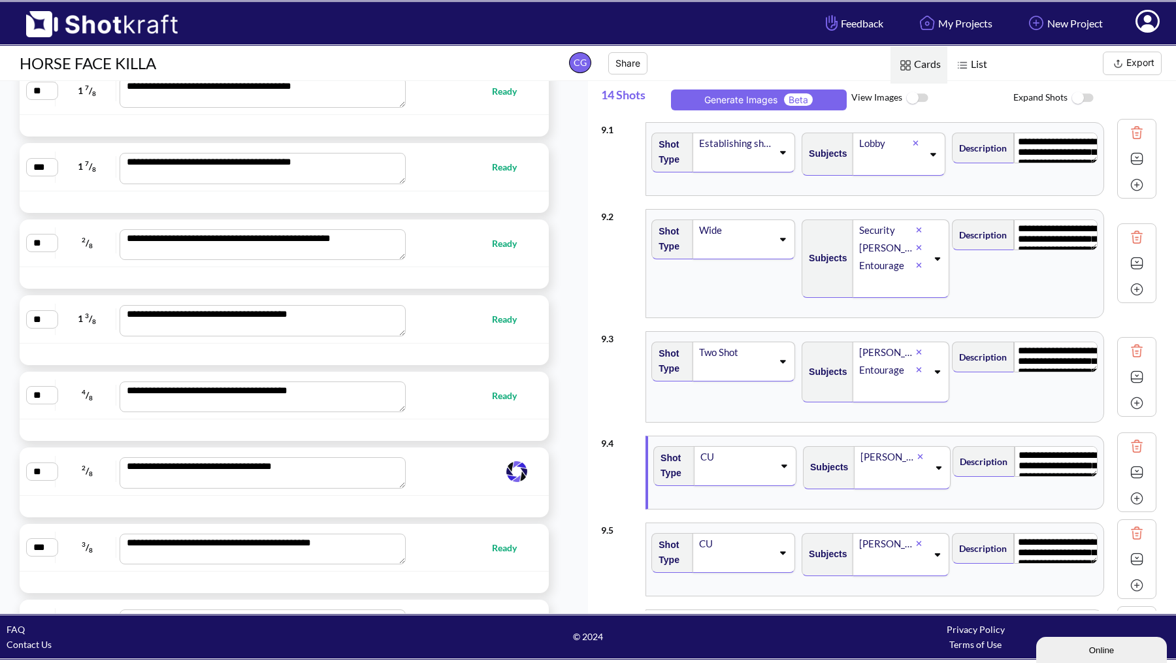
click at [462, 464] on span at bounding box center [468, 472] width 124 height 26
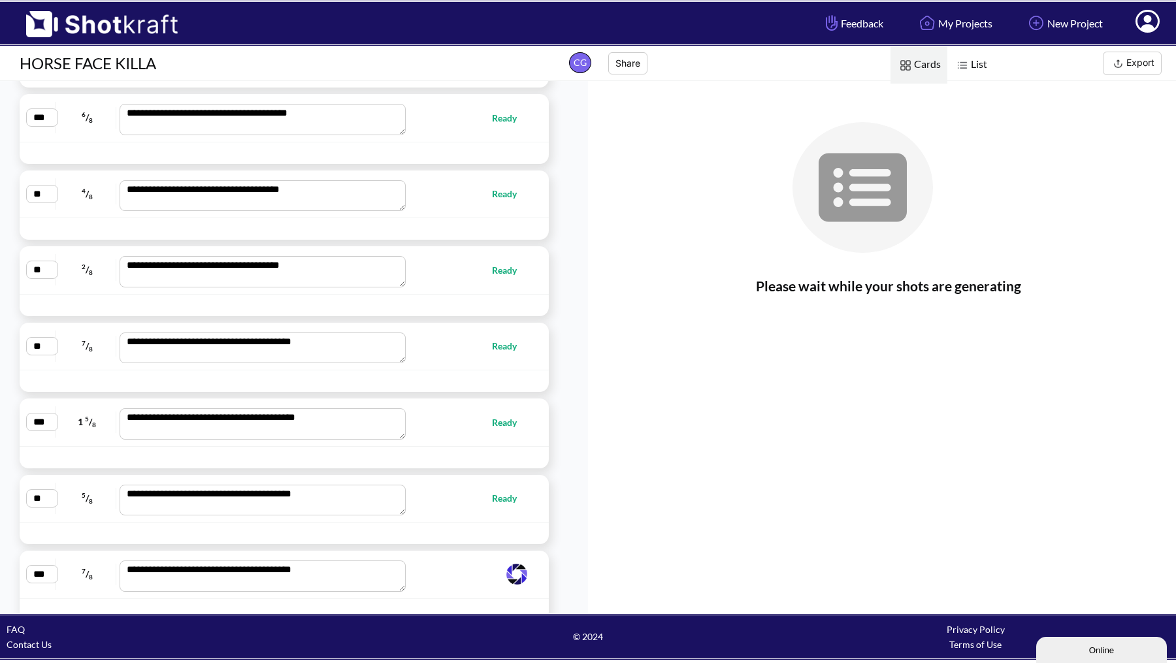
scroll to position [2018, 0]
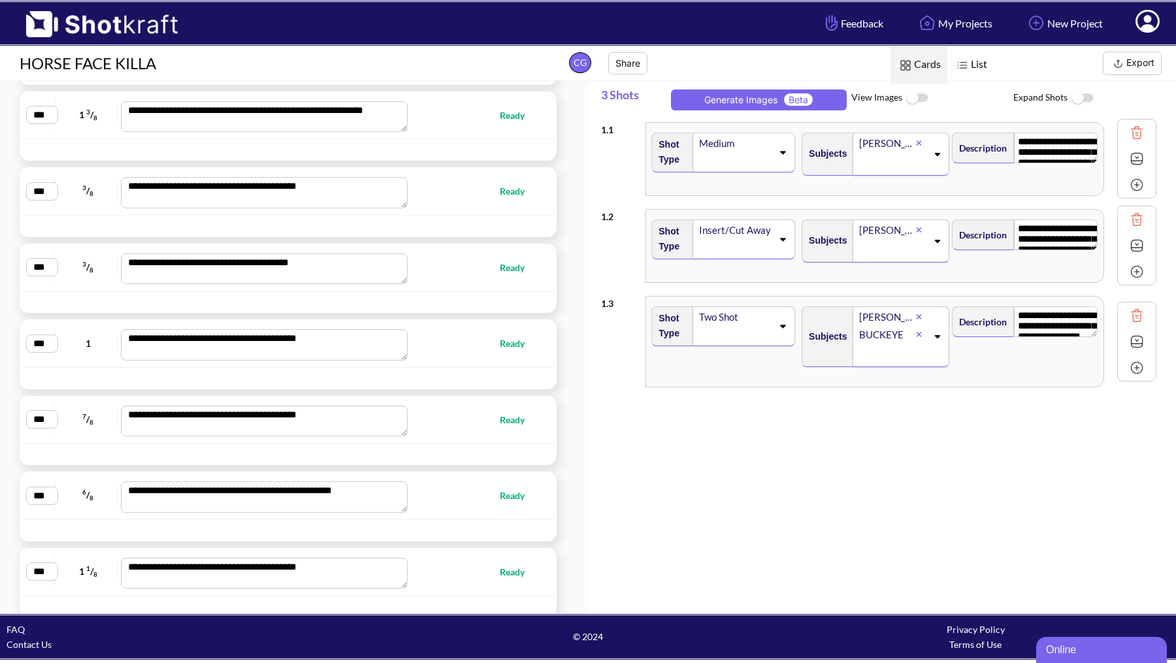
scroll to position [9111, 0]
click at [504, 367] on div at bounding box center [288, 378] width 537 height 22
type textarea "**********"
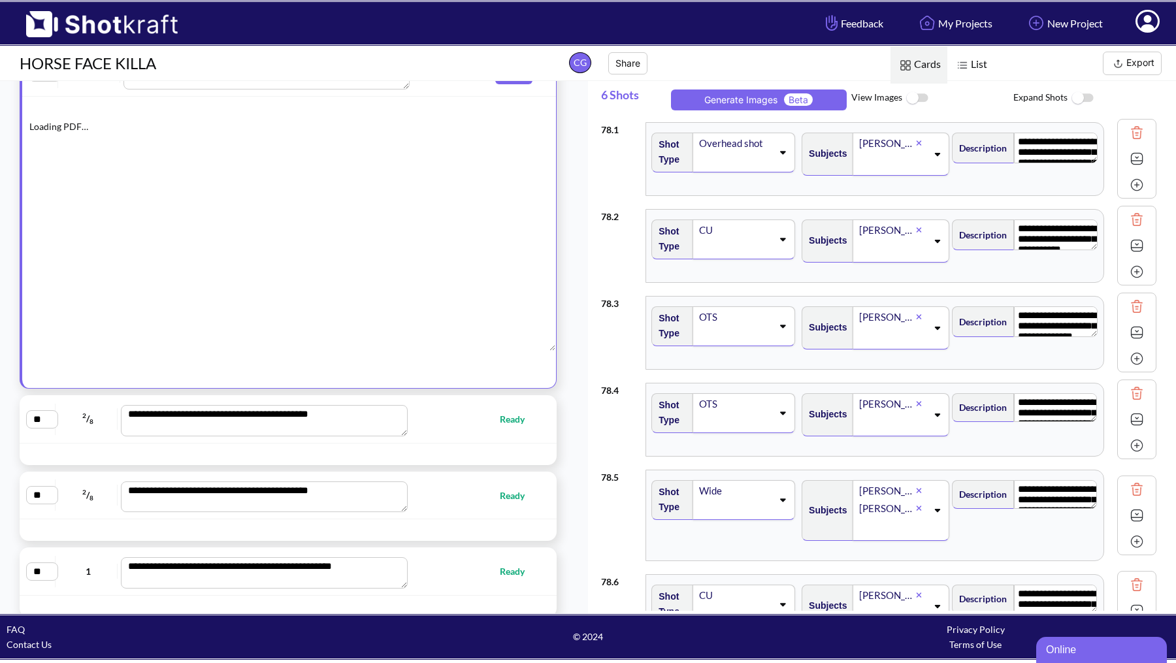
scroll to position [5588, 0]
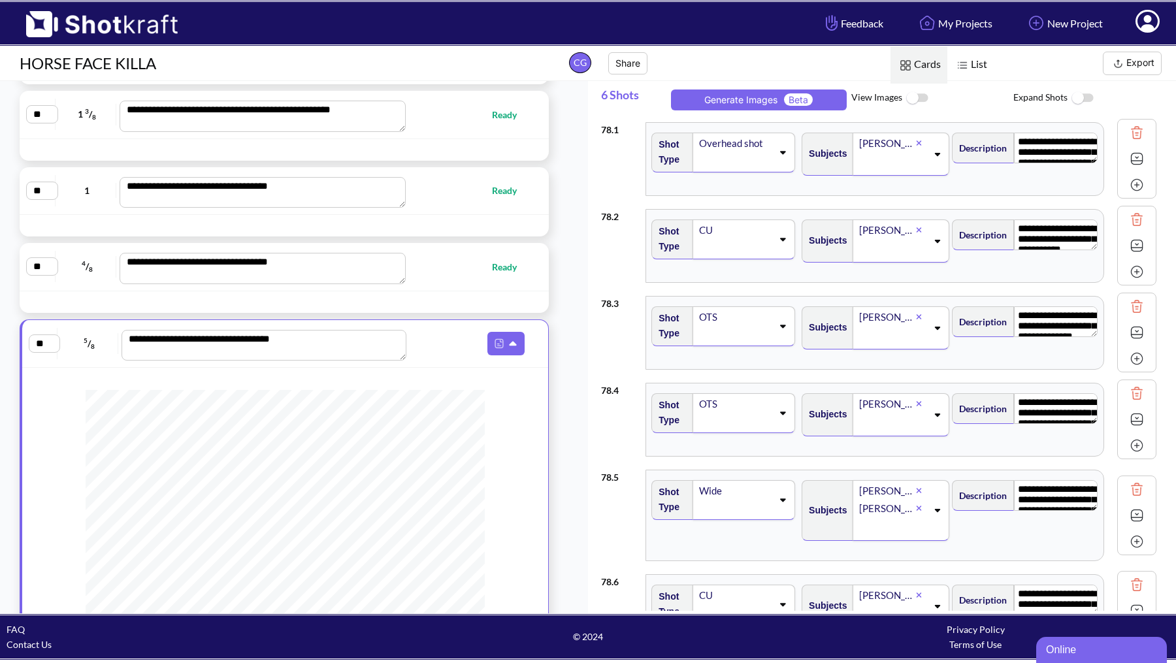
click at [977, 65] on span "List" at bounding box center [970, 64] width 46 height 37
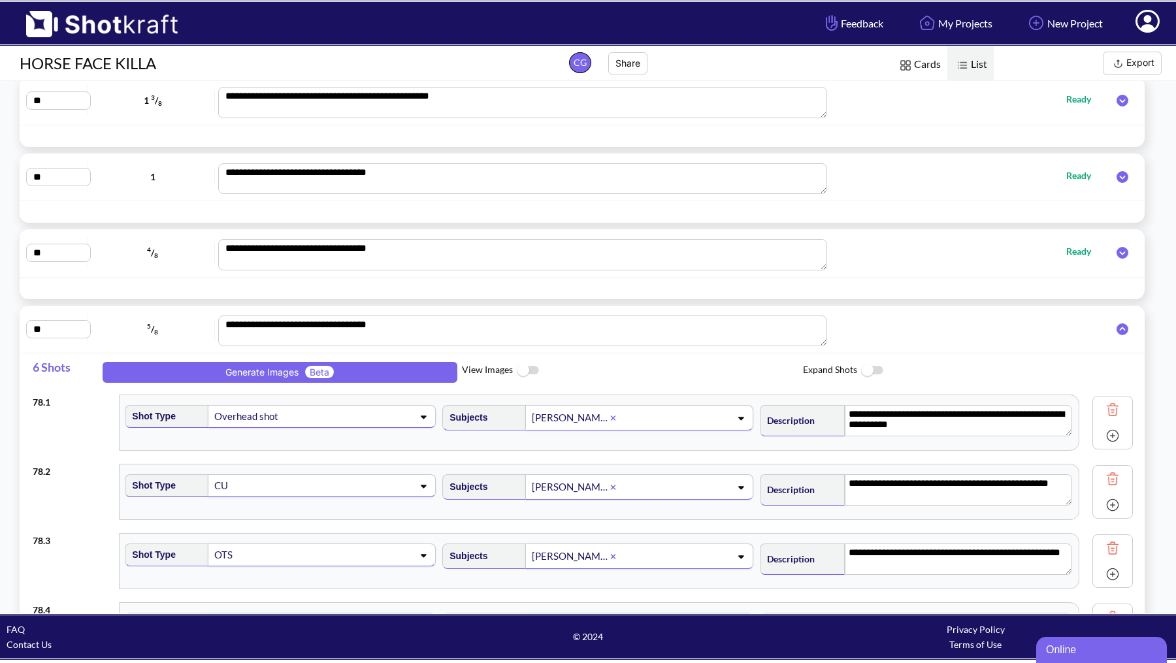
scroll to position [5614, 0]
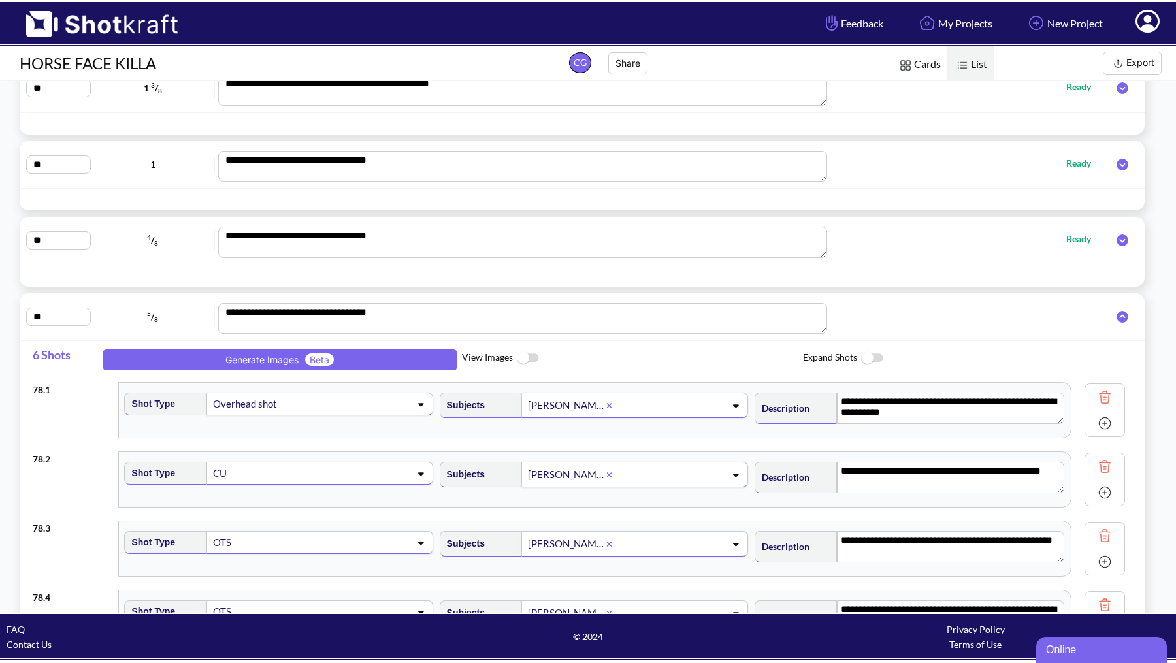
click at [1116, 311] on icon at bounding box center [1122, 317] width 12 height 12
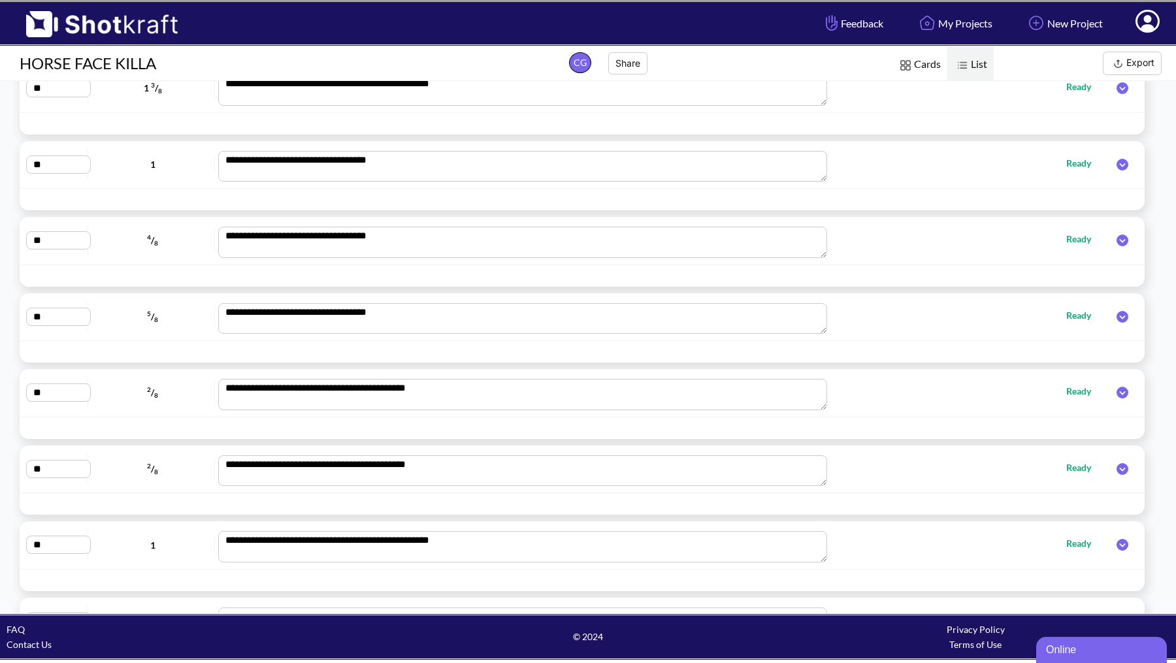
click at [918, 315] on div "**********" at bounding box center [582, 317] width 1125 height 48
click at [152, 306] on span "5 / 8" at bounding box center [152, 316] width 123 height 21
click at [61, 308] on input "**" at bounding box center [58, 317] width 65 height 18
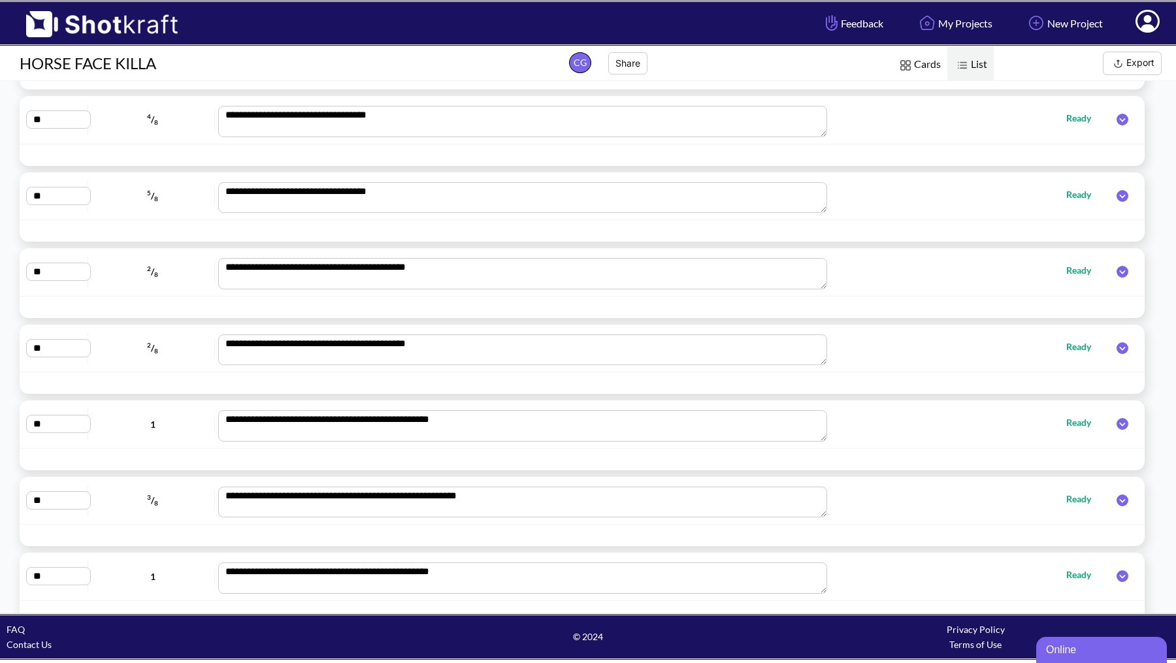
scroll to position [5744, 0]
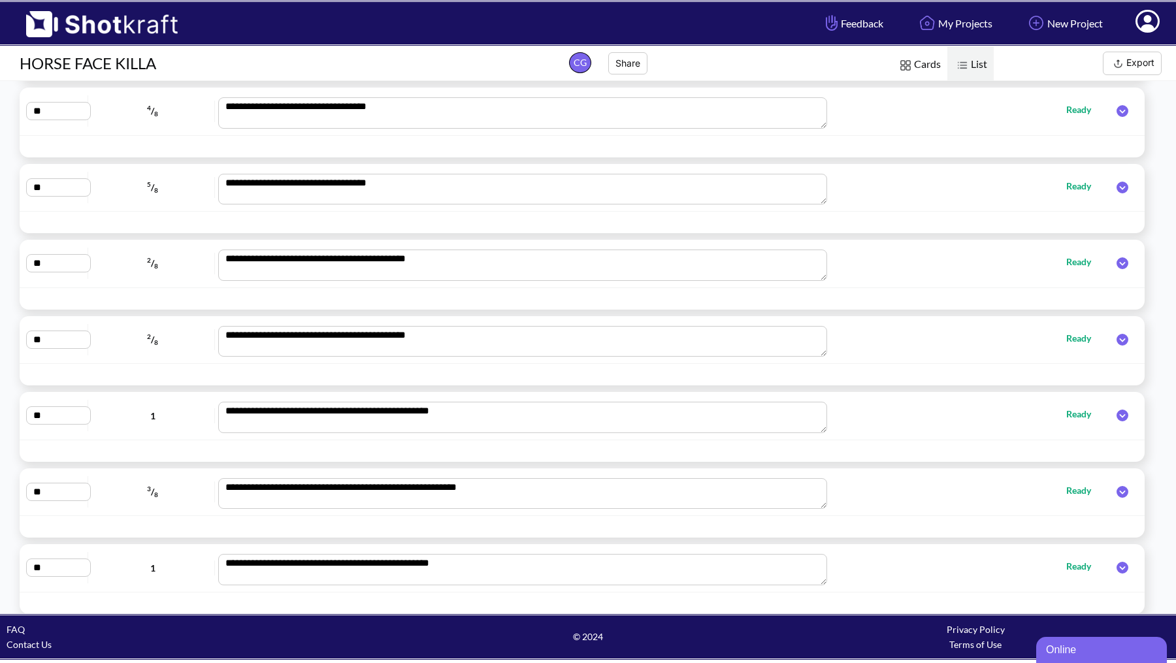
click at [131, 187] on div "**********" at bounding box center [582, 188] width 1125 height 48
click at [1116, 182] on icon at bounding box center [1122, 188] width 12 height 12
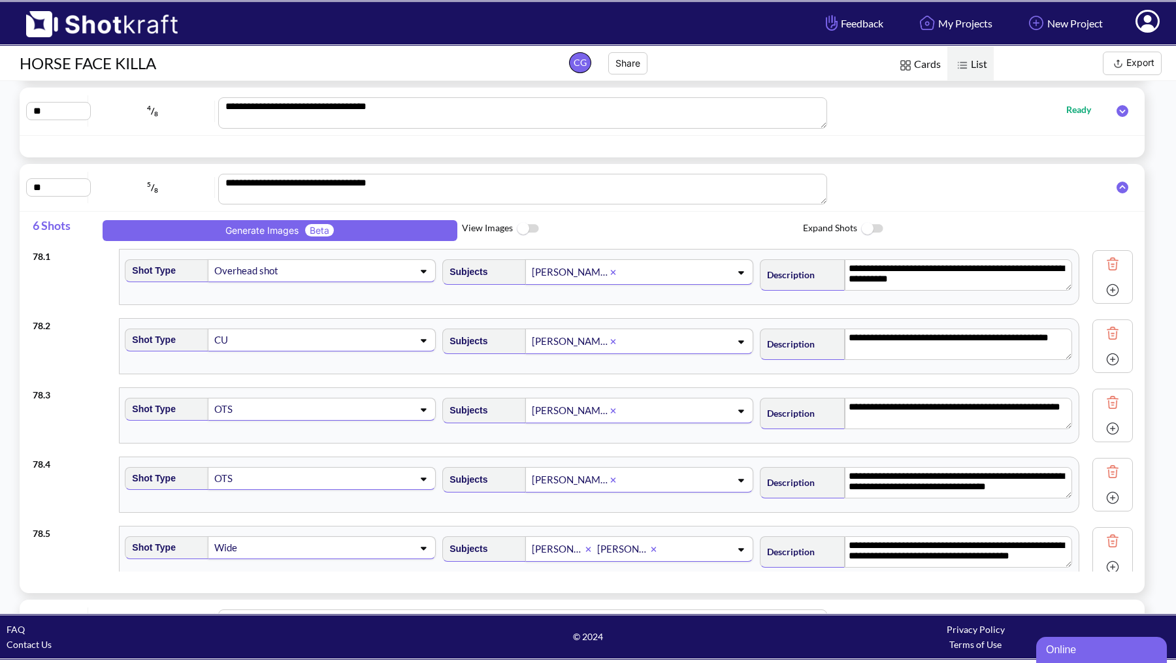
scroll to position [0, 0]
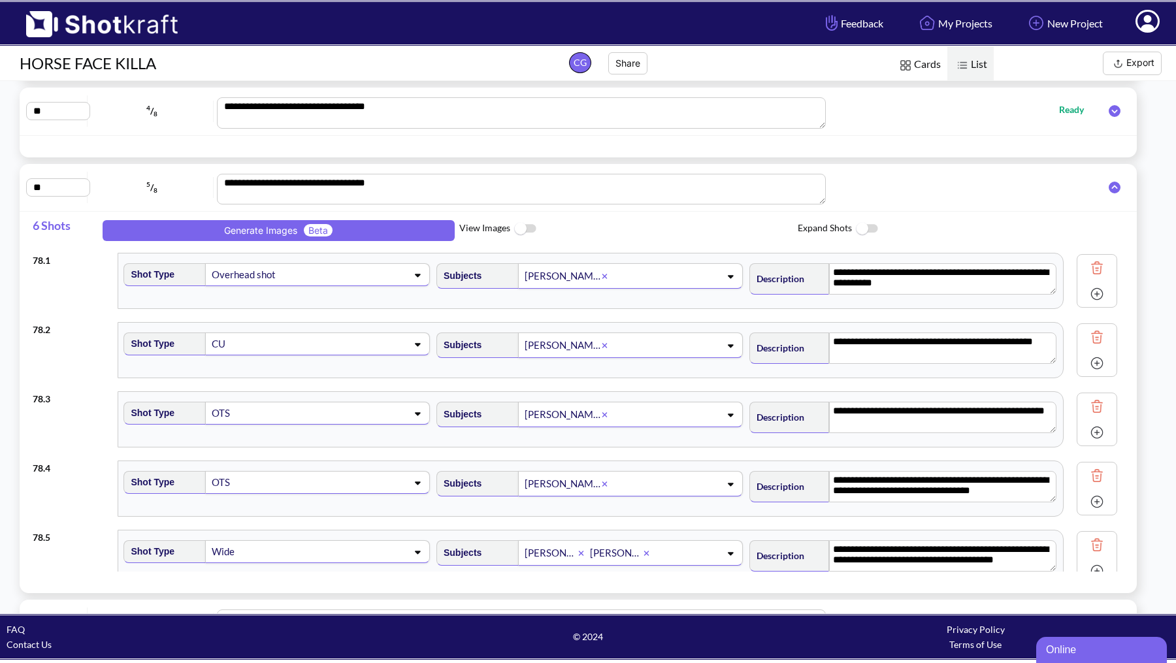
click at [1138, 57] on button "Export" at bounding box center [1132, 64] width 59 height 24
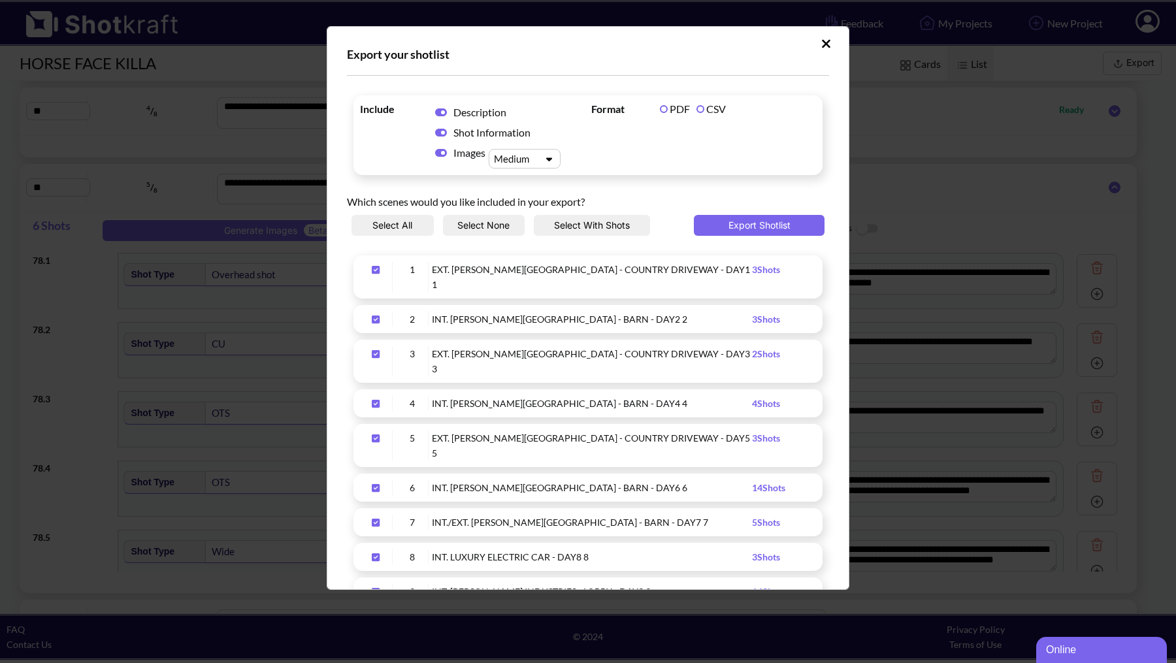
click at [696, 106] on label "CSV" at bounding box center [710, 109] width 29 height 12
click at [440, 151] on icon "Upload Script" at bounding box center [441, 153] width 12 height 8
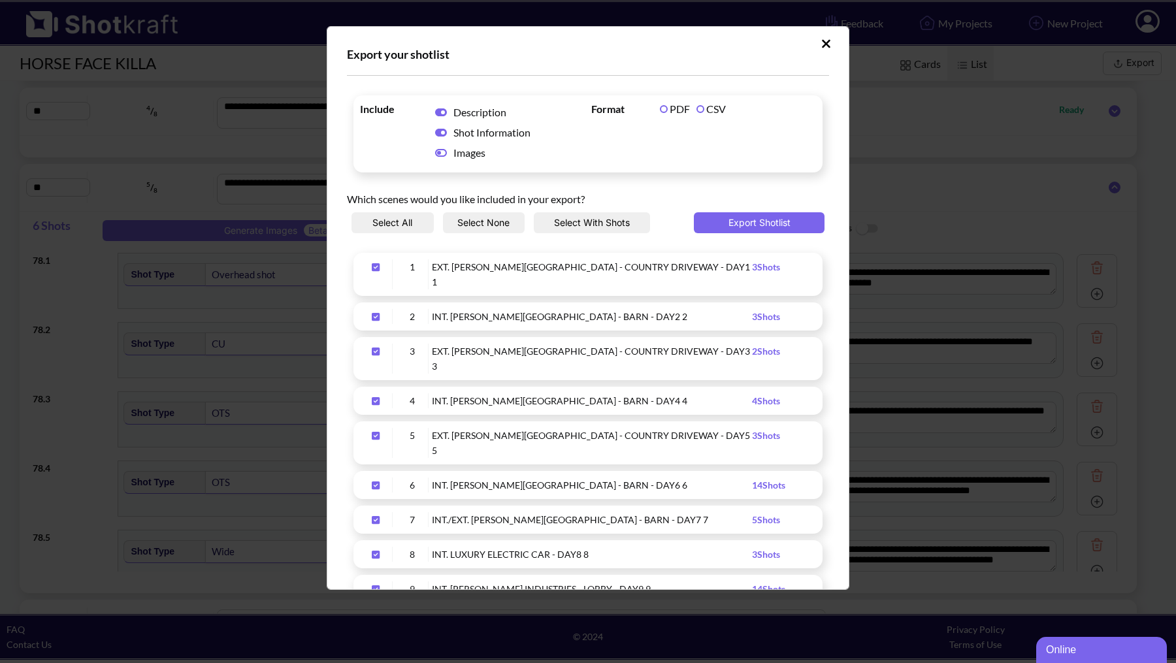
click at [409, 219] on button "Select All" at bounding box center [392, 222] width 82 height 21
click at [753, 223] on button "Export Shotlist" at bounding box center [759, 222] width 131 height 21
